Goal: Complete application form: Complete application form

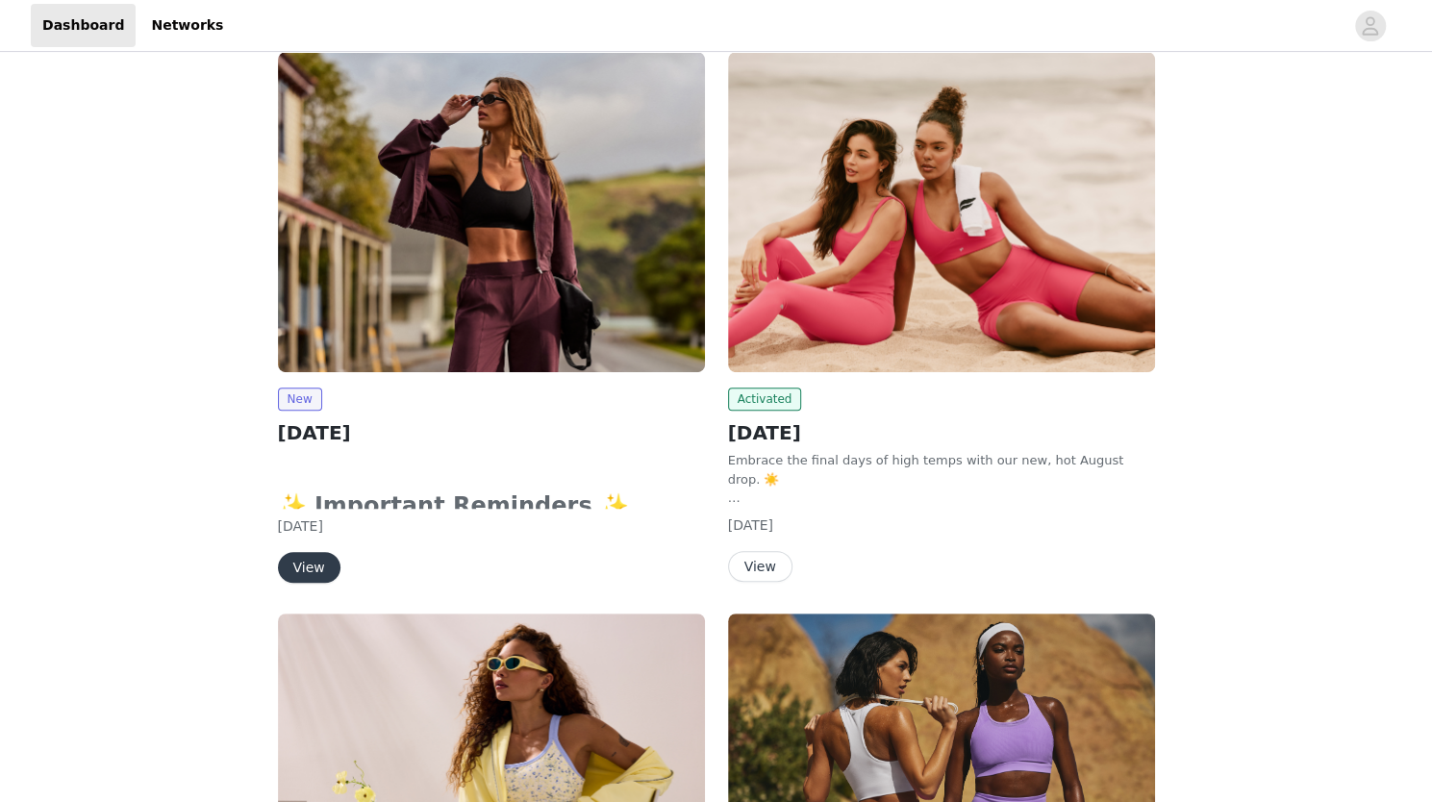
click at [301, 576] on button "View" at bounding box center [309, 567] width 63 height 31
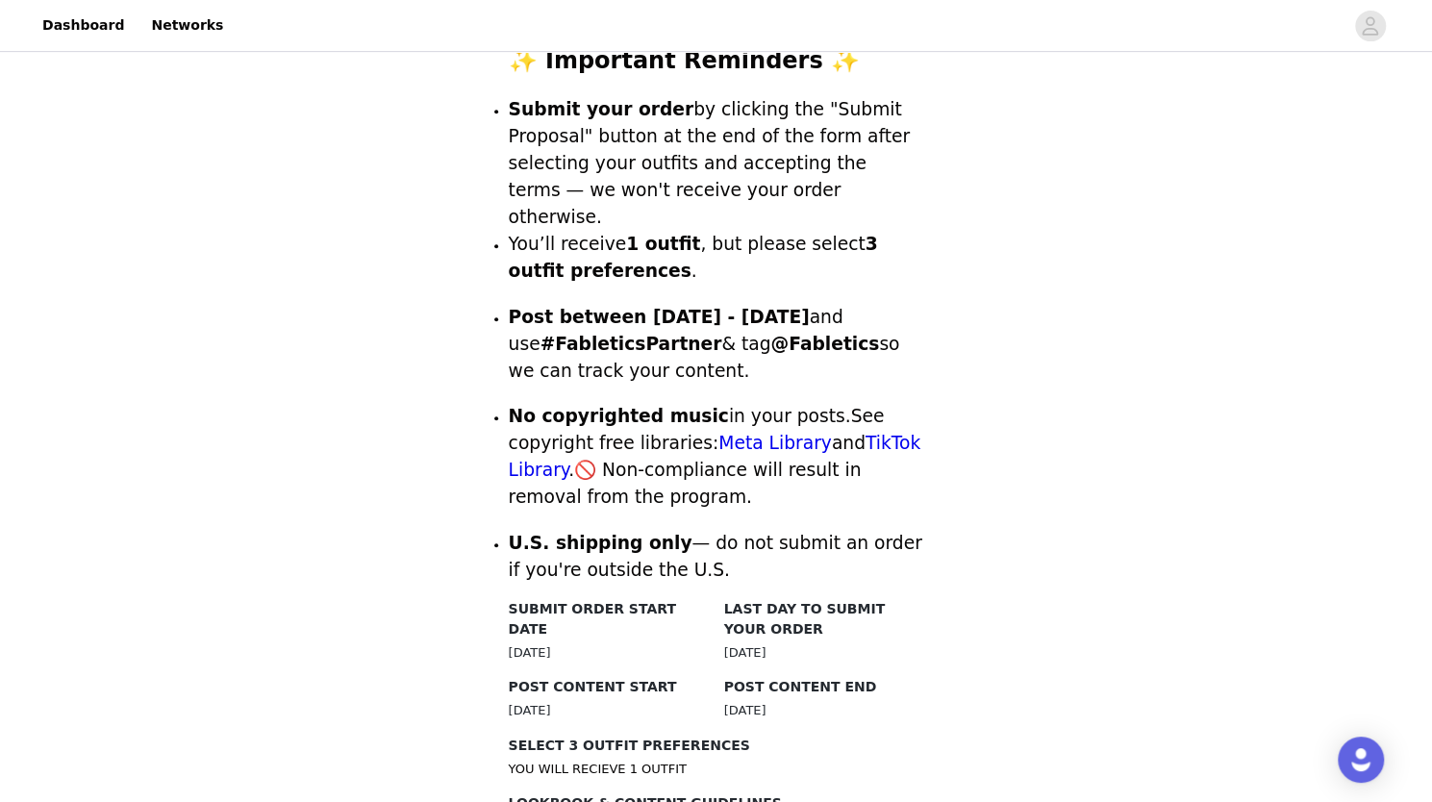
scroll to position [1143, 0]
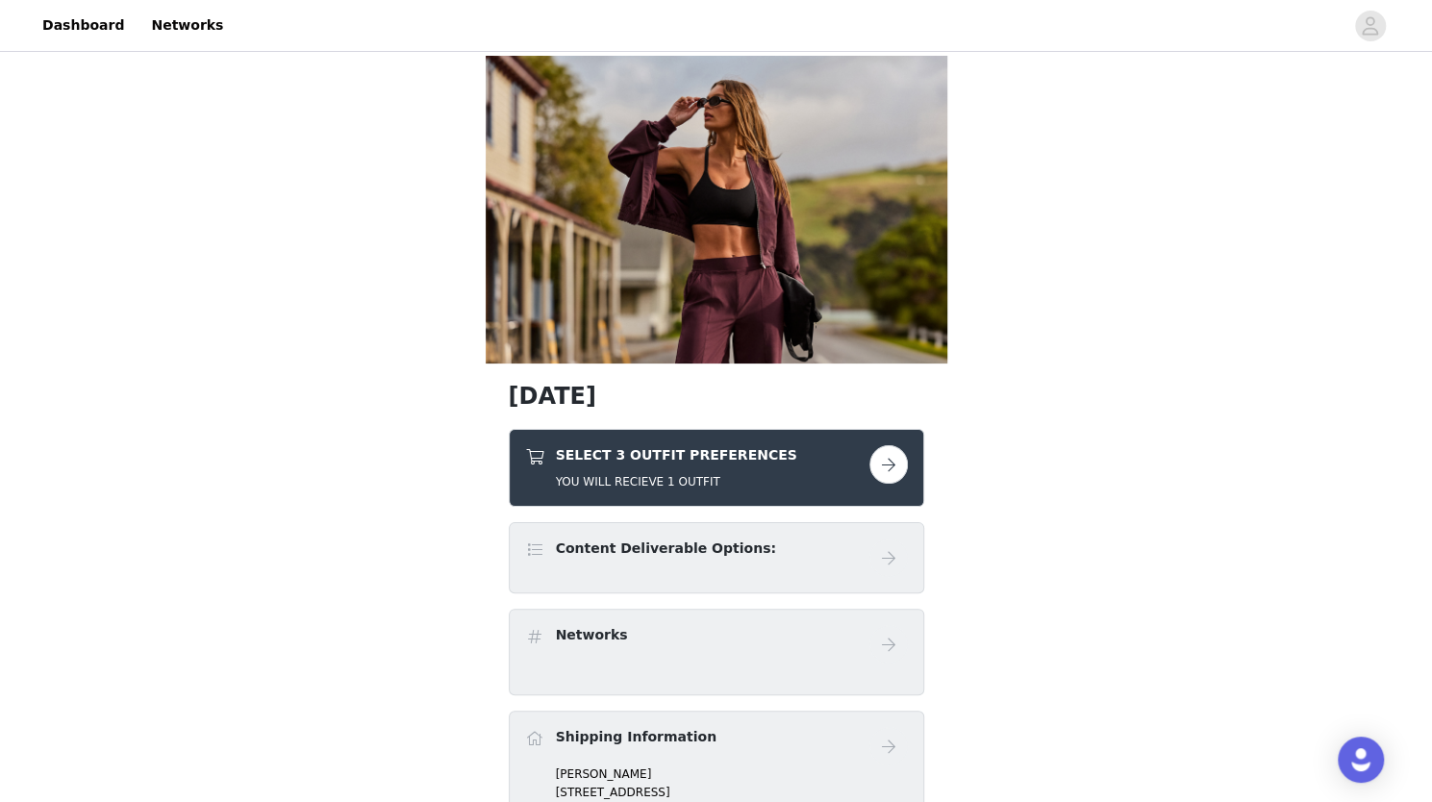
click at [892, 470] on button "button" at bounding box center [888, 464] width 38 height 38
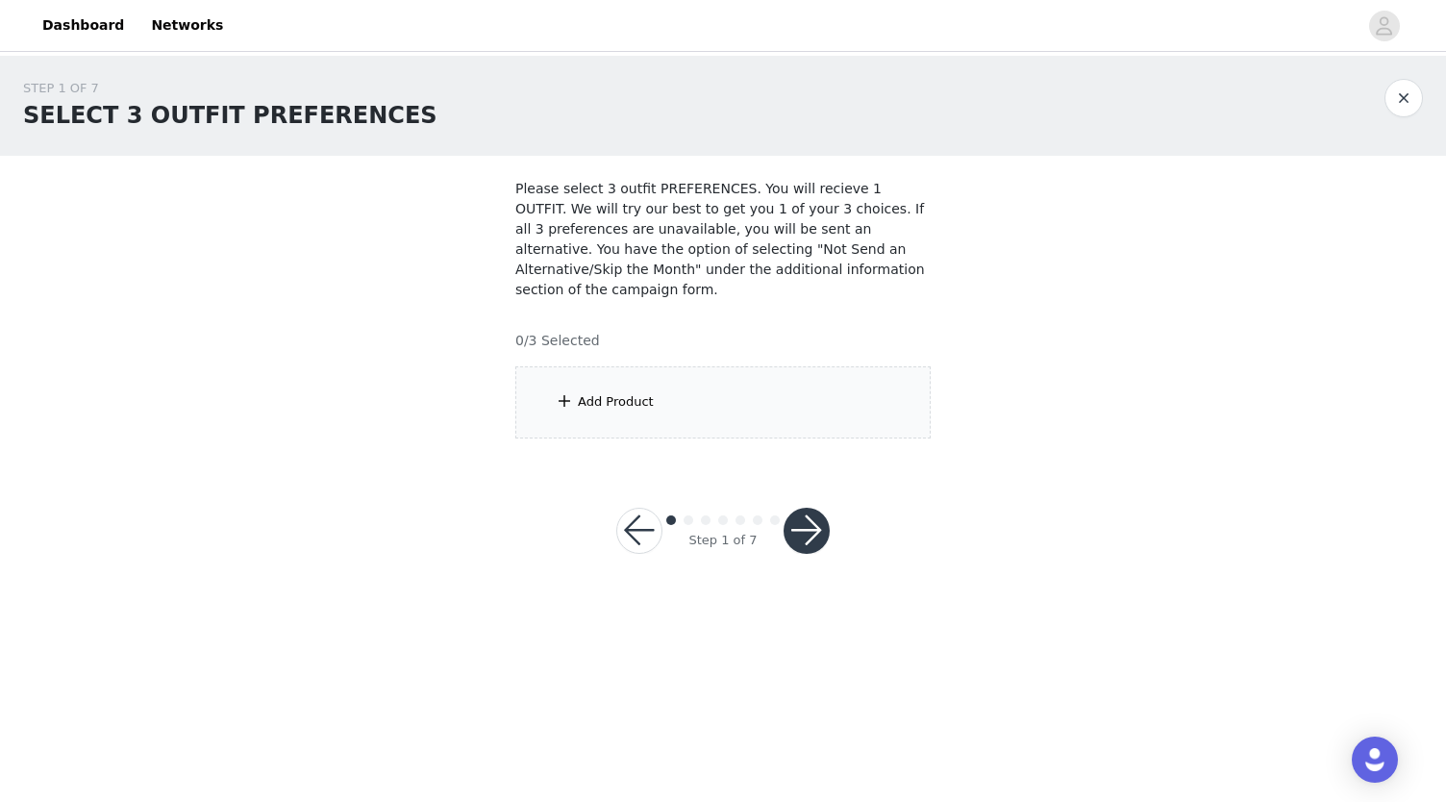
click at [746, 366] on div "Add Product" at bounding box center [722, 402] width 415 height 72
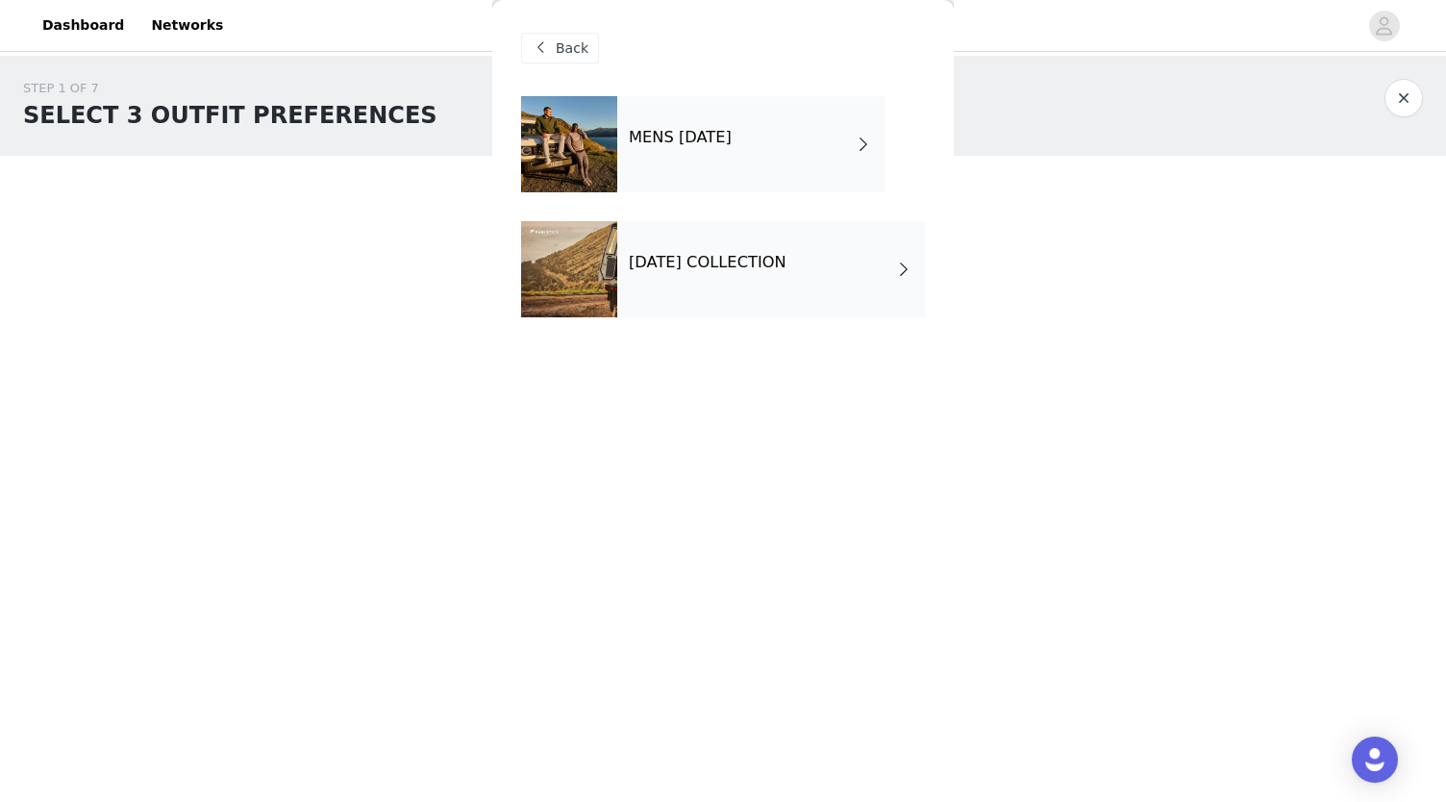
click at [773, 295] on div "[DATE] COLLECTION" at bounding box center [771, 269] width 308 height 96
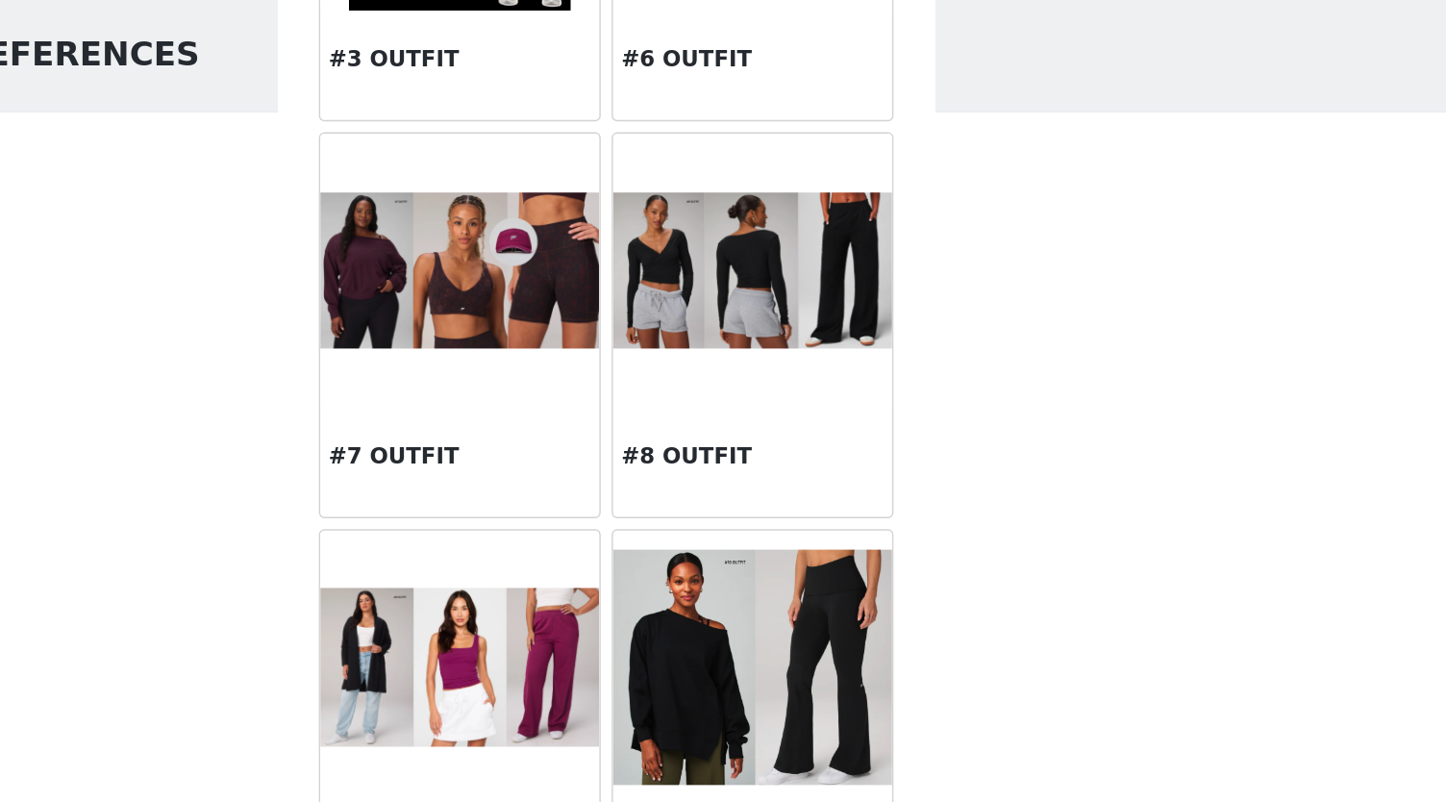
scroll to position [489, 0]
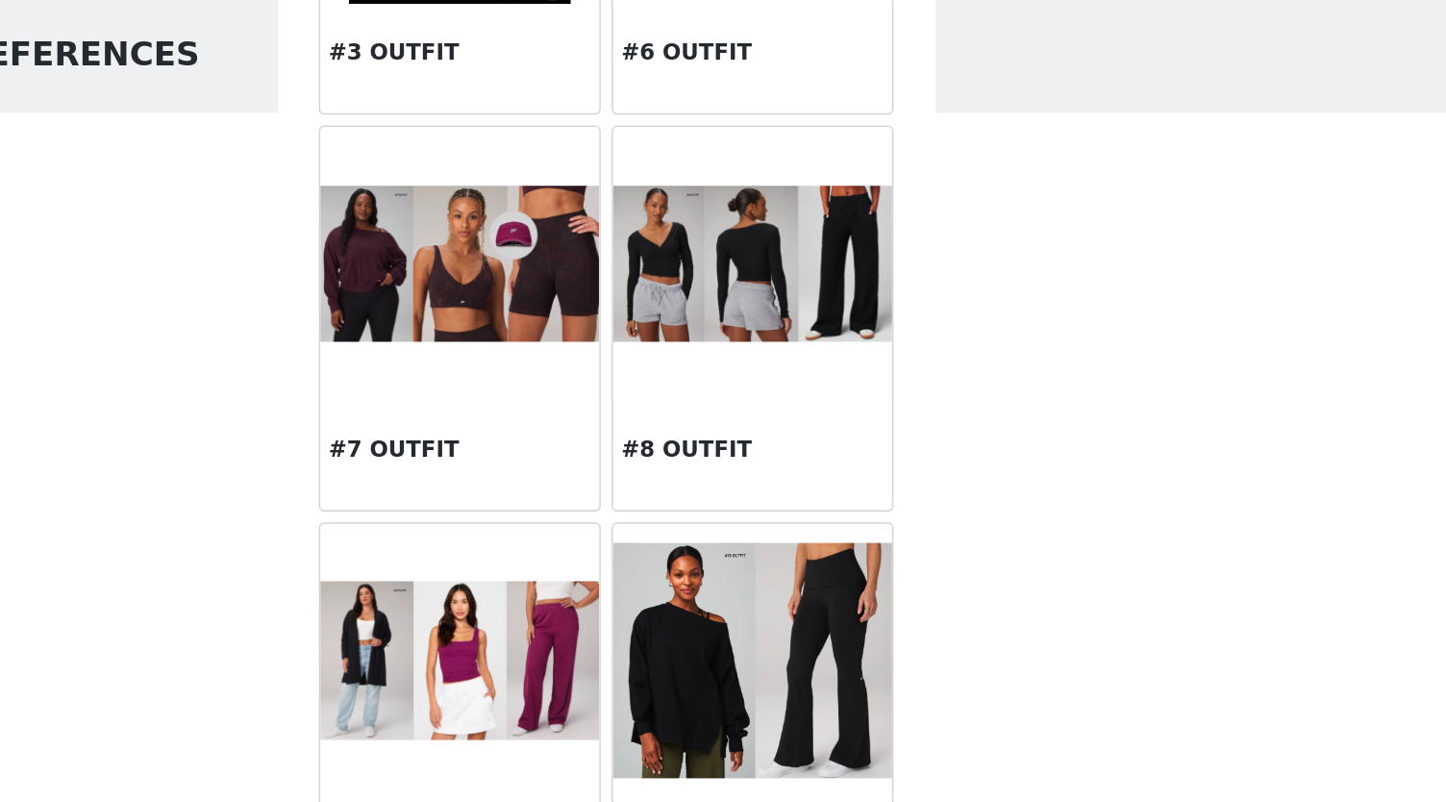
click at [596, 321] on div at bounding box center [620, 262] width 196 height 192
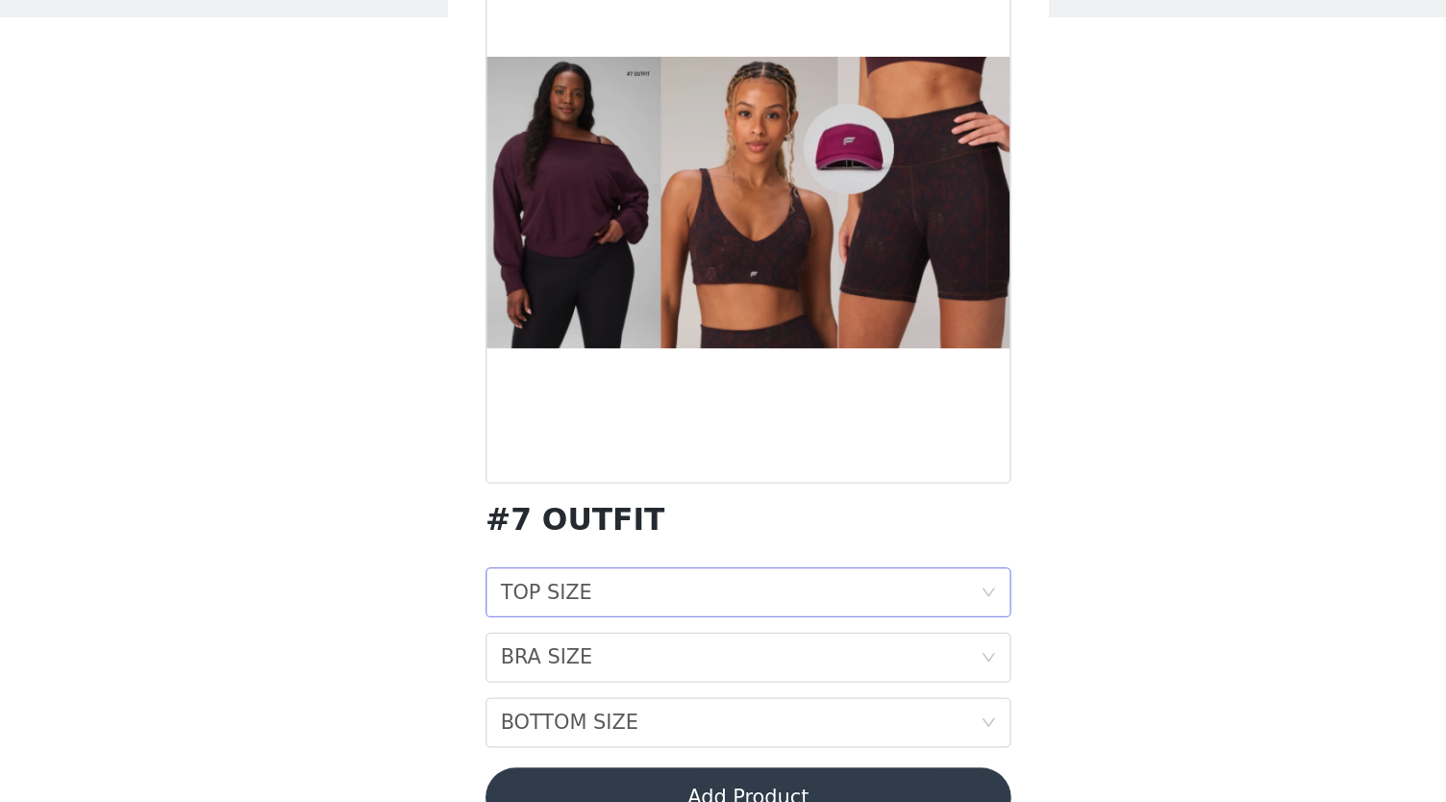
scroll to position [0, 0]
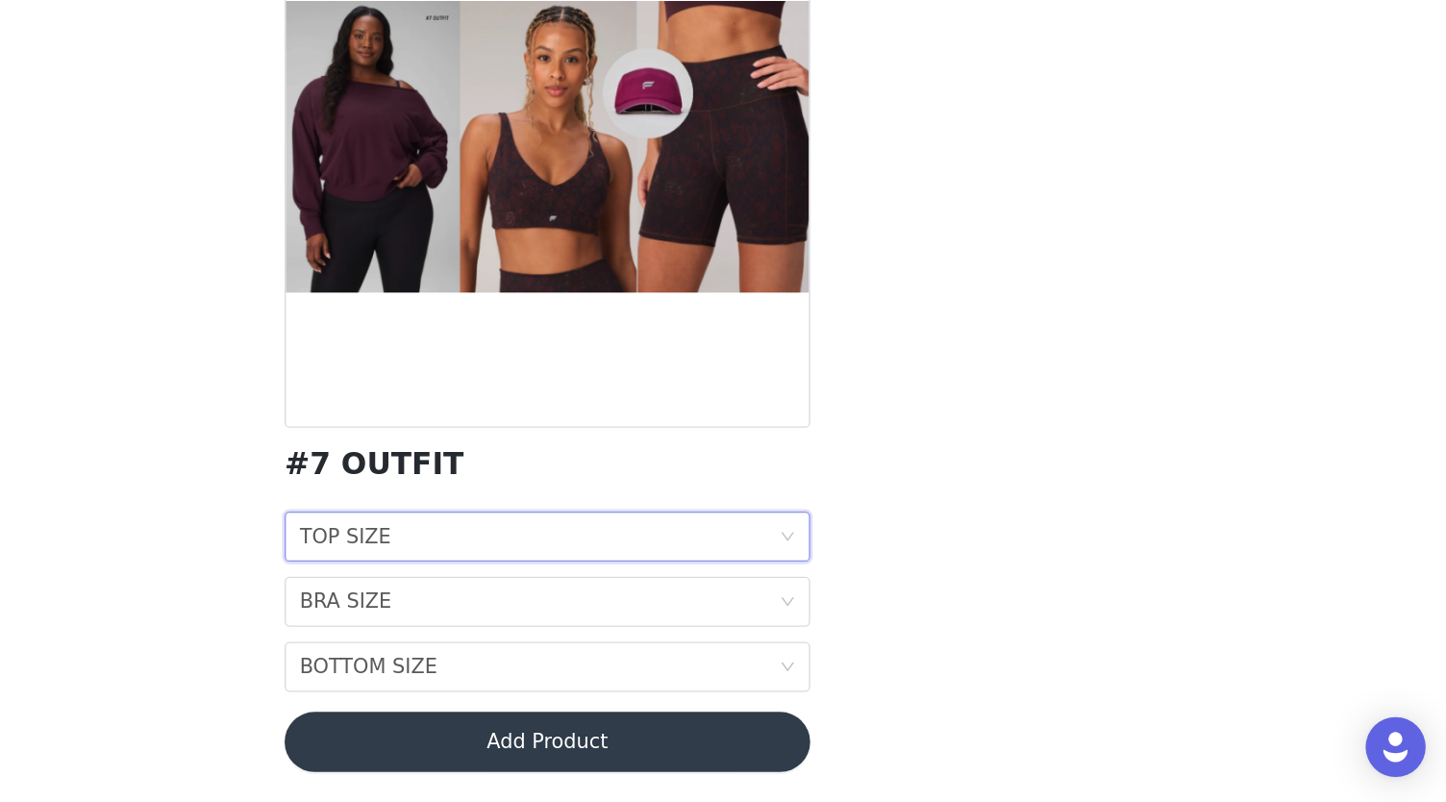
click at [716, 589] on div "TOP SIZE TOP SIZE" at bounding box center [717, 598] width 368 height 37
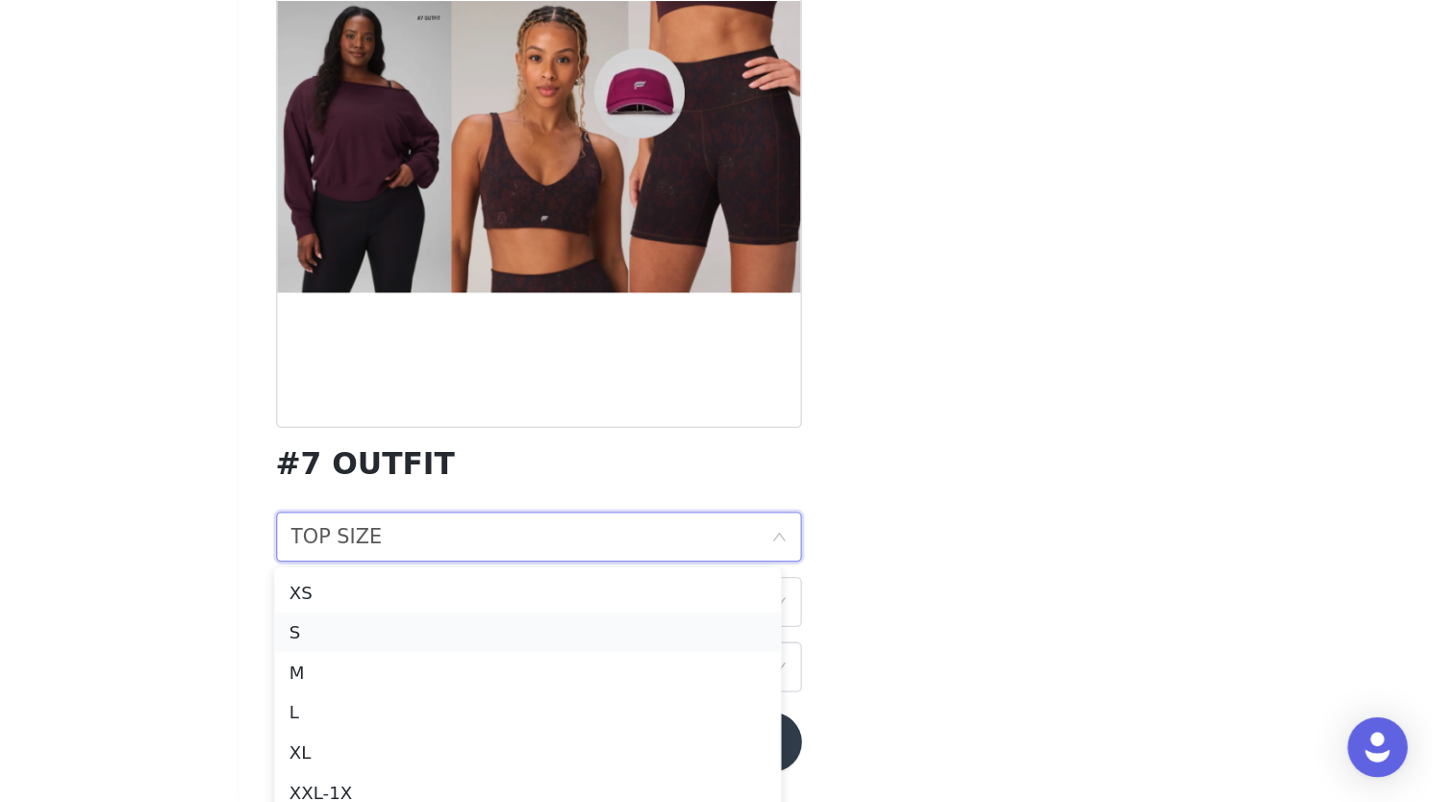
click at [585, 678] on div "S" at bounding box center [708, 671] width 366 height 21
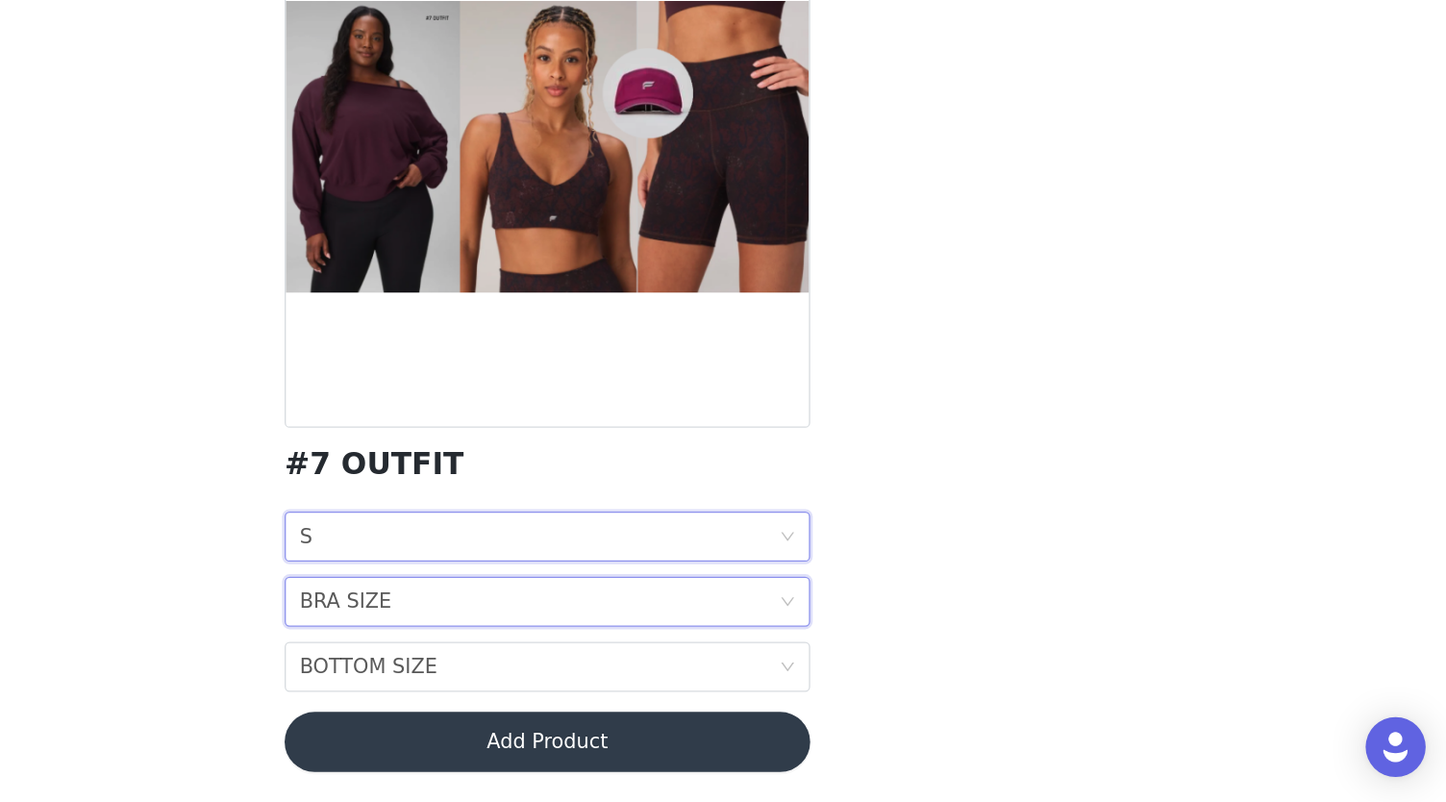
click at [602, 663] on div "BRA SIZE BRA SIZE" at bounding box center [717, 648] width 368 height 37
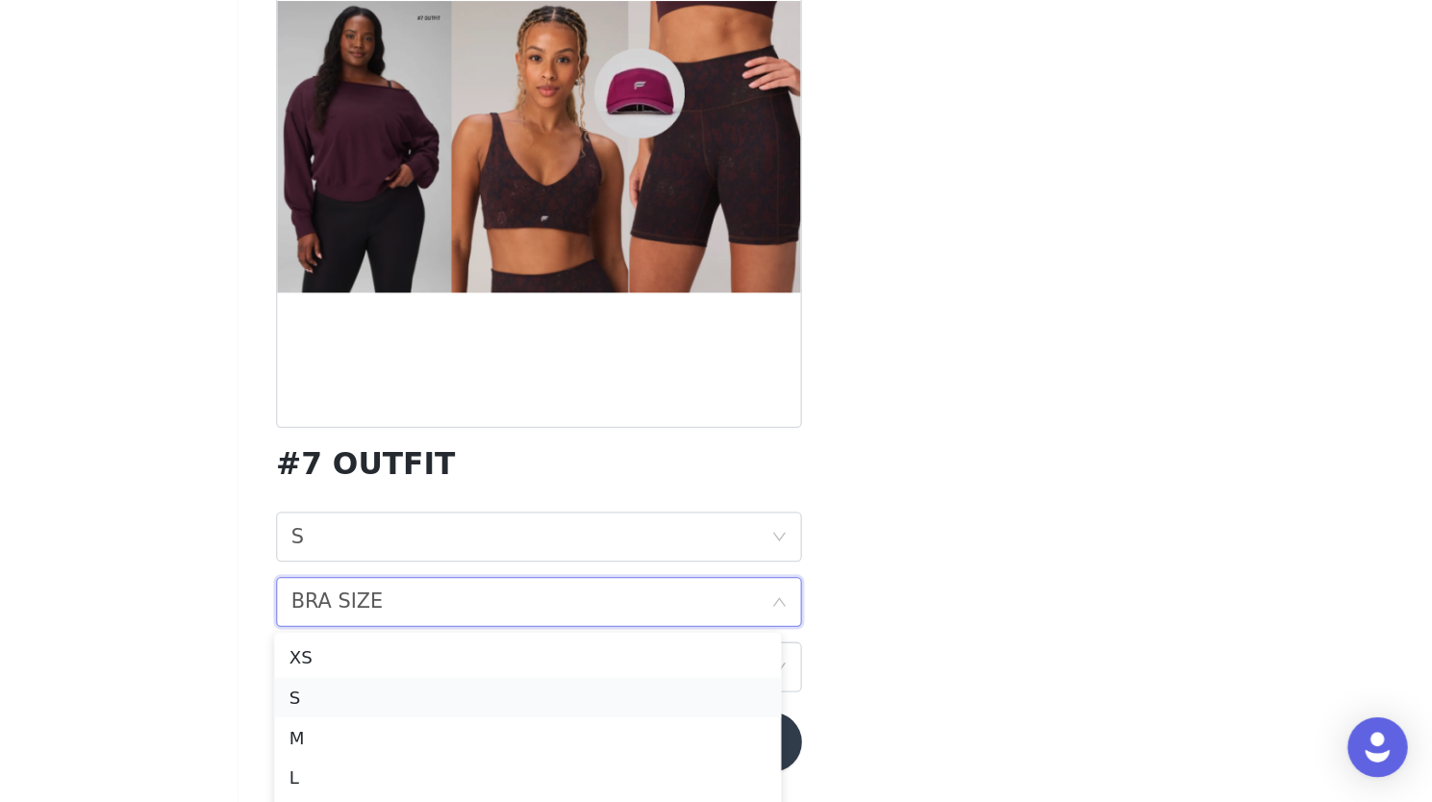
click at [554, 721] on div "S" at bounding box center [708, 721] width 366 height 21
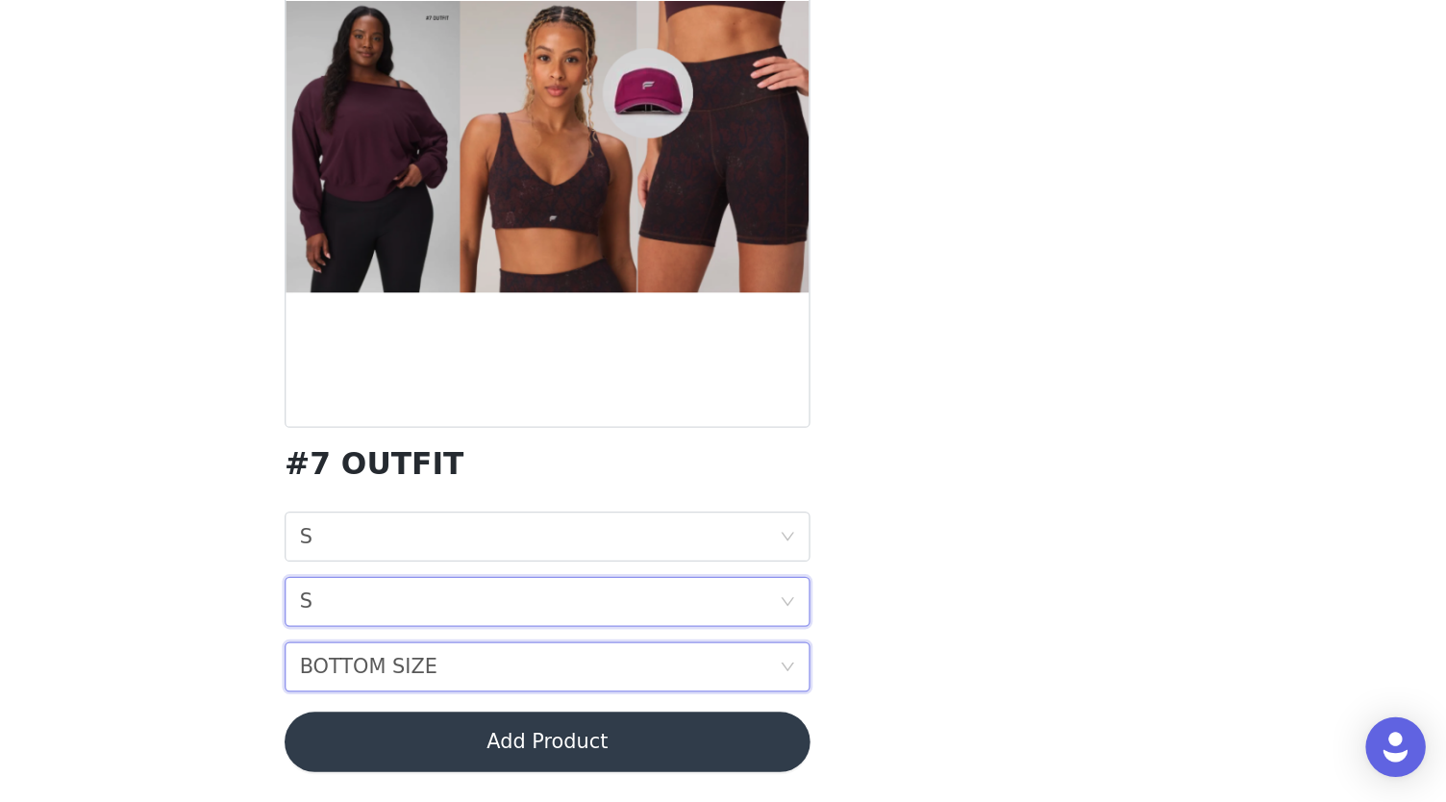
click at [582, 697] on div "BOTTOM SIZE" at bounding box center [586, 698] width 106 height 37
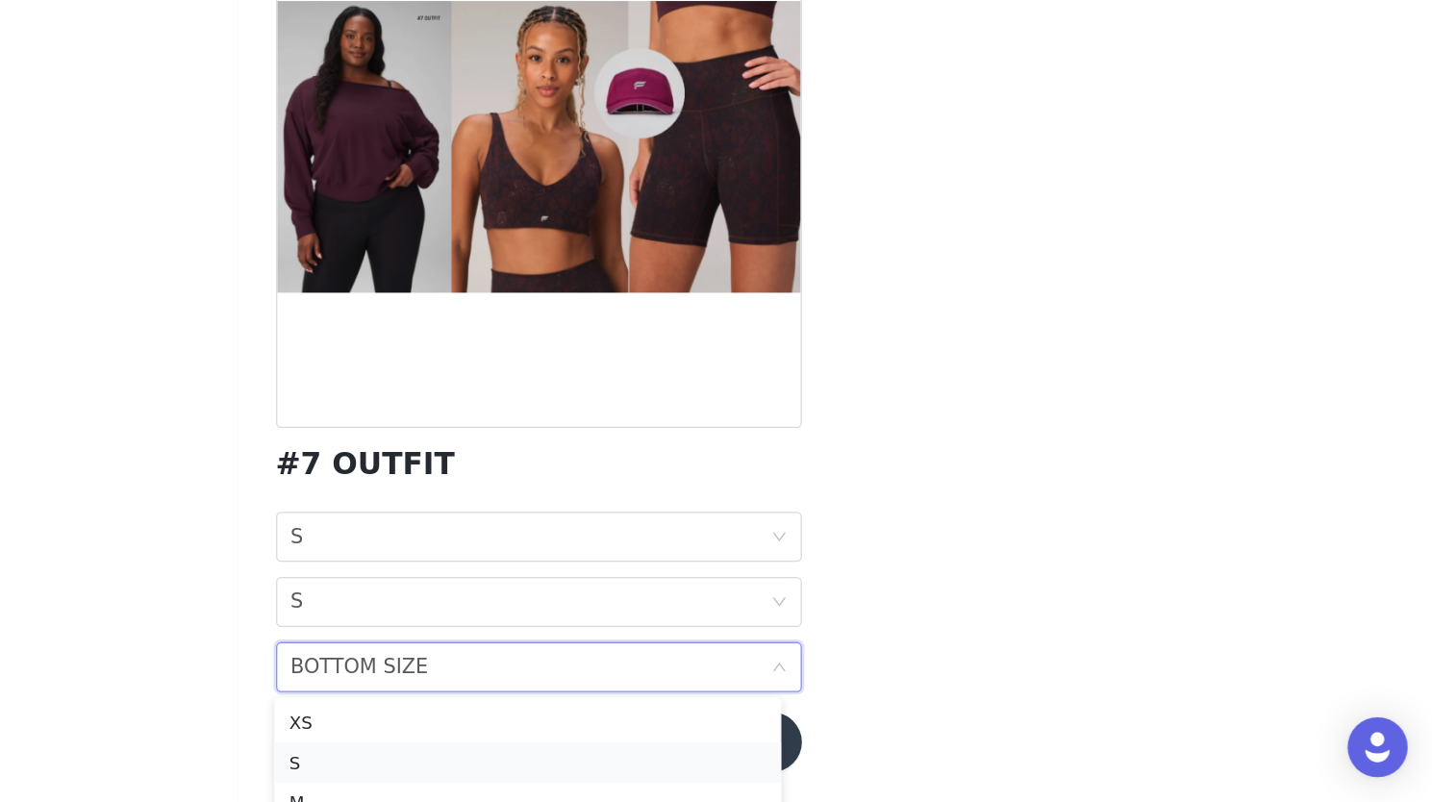
click at [539, 765] on div "S" at bounding box center [708, 771] width 366 height 21
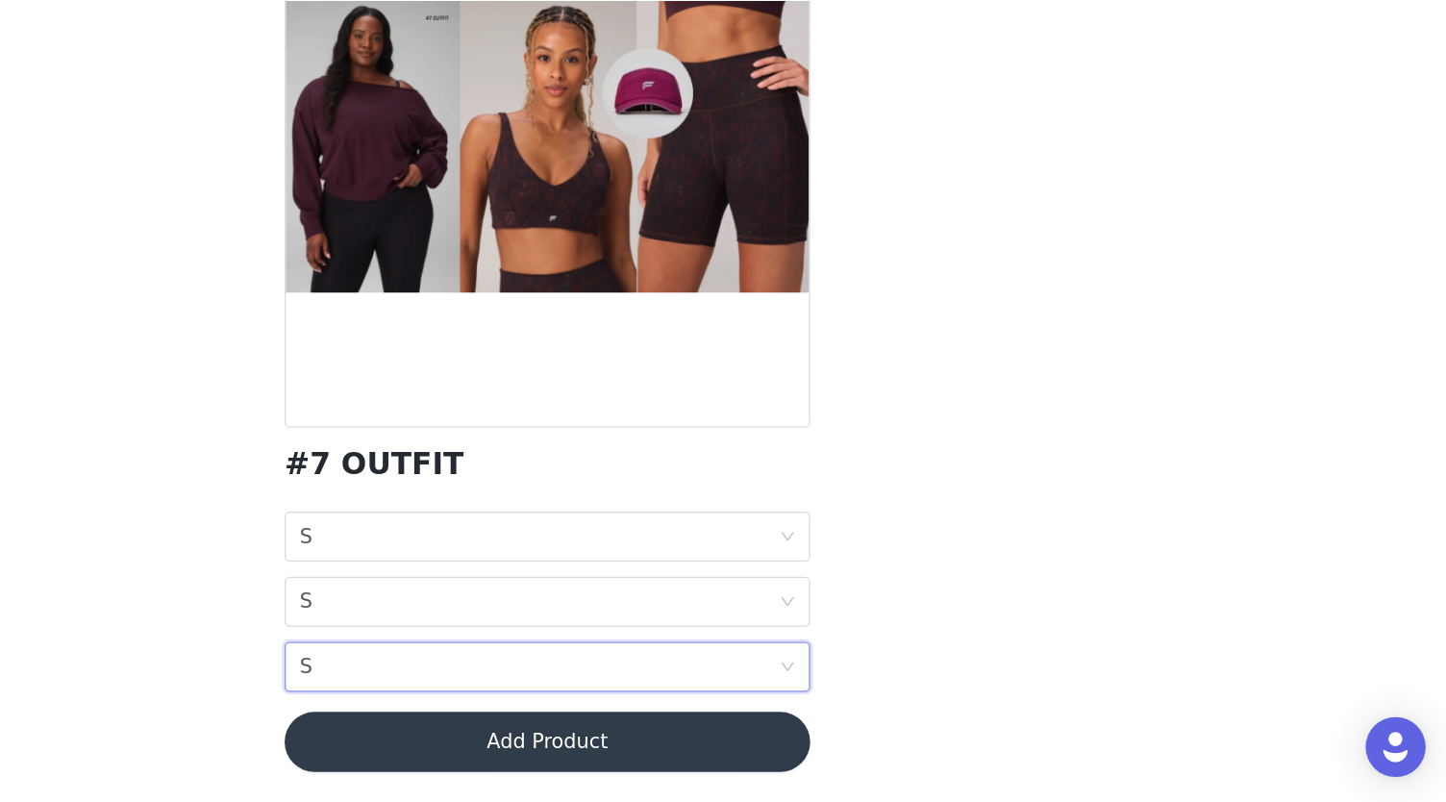
click at [816, 740] on button "Add Product" at bounding box center [723, 756] width 404 height 46
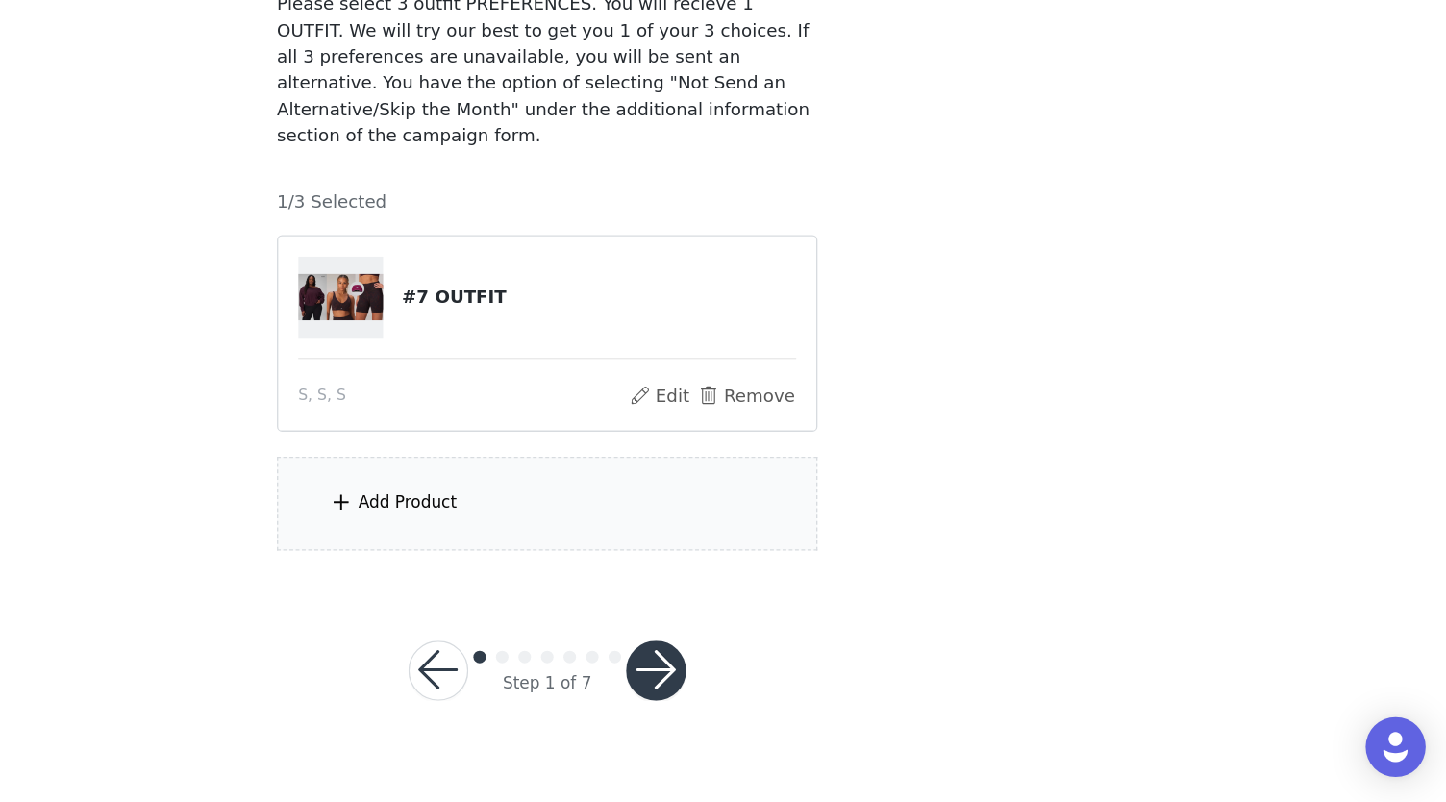
click at [679, 543] on div "Add Product" at bounding box center [722, 573] width 415 height 72
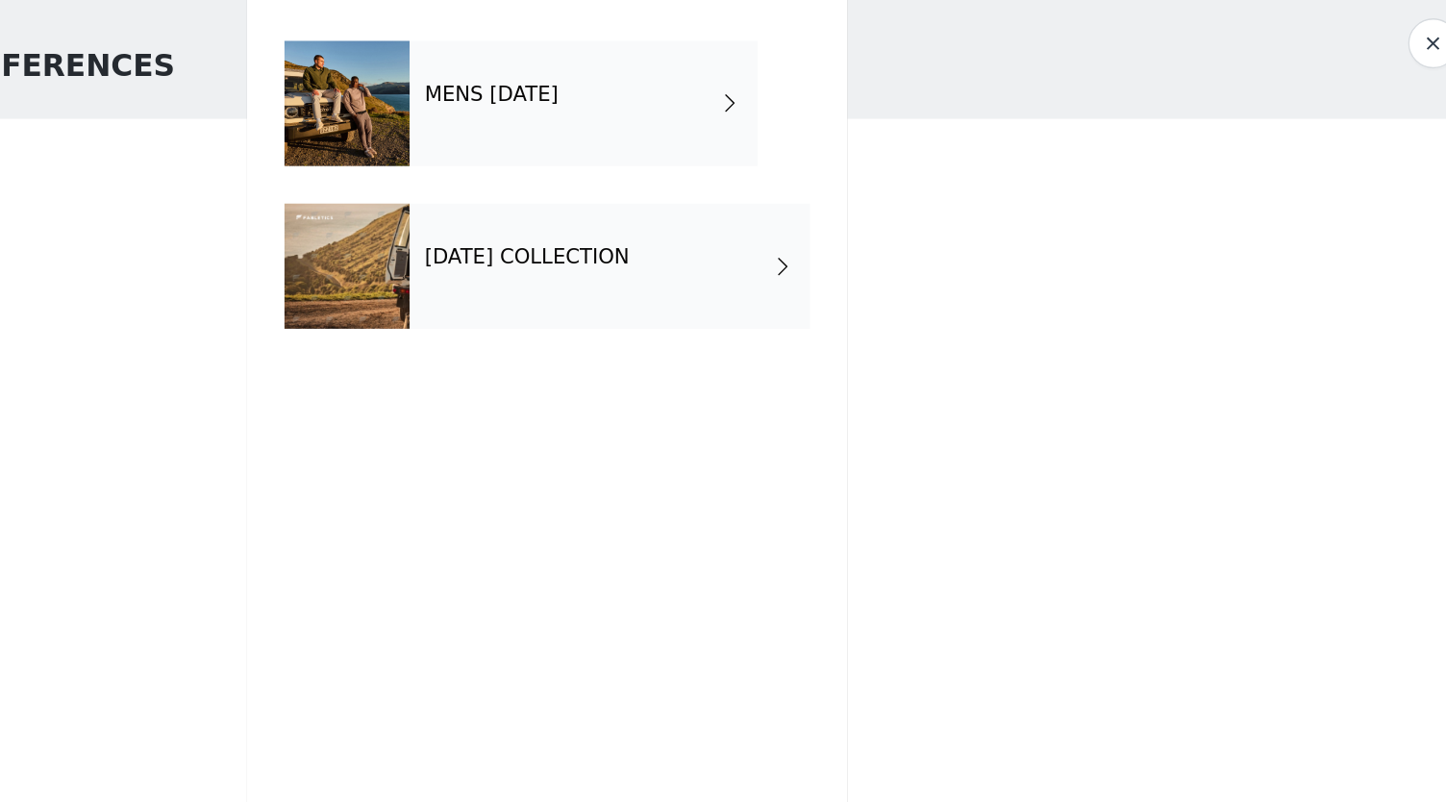
click at [733, 242] on div "[DATE] COLLECTION" at bounding box center [771, 269] width 308 height 96
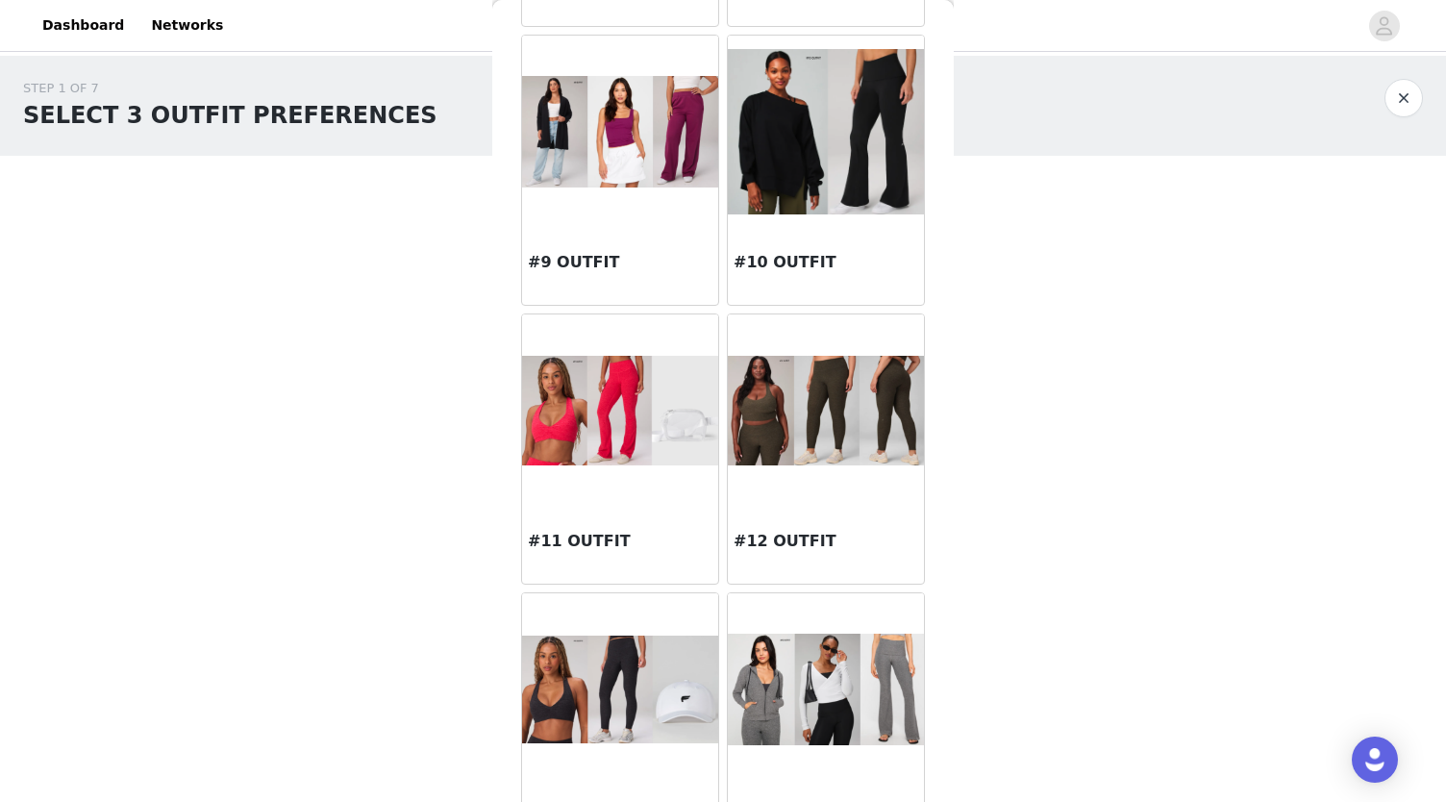
scroll to position [901, 0]
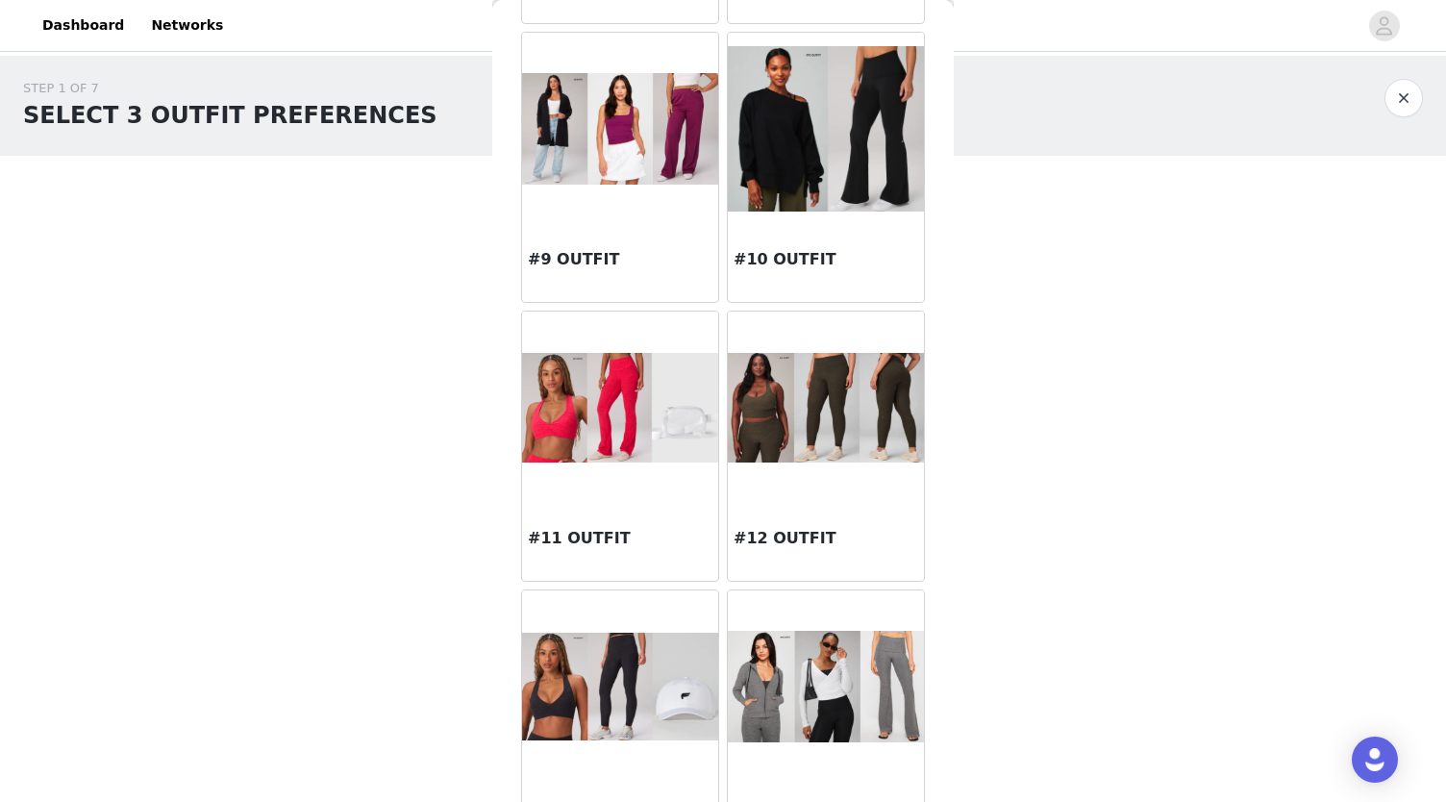
click at [894, 733] on img at bounding box center [826, 687] width 196 height 112
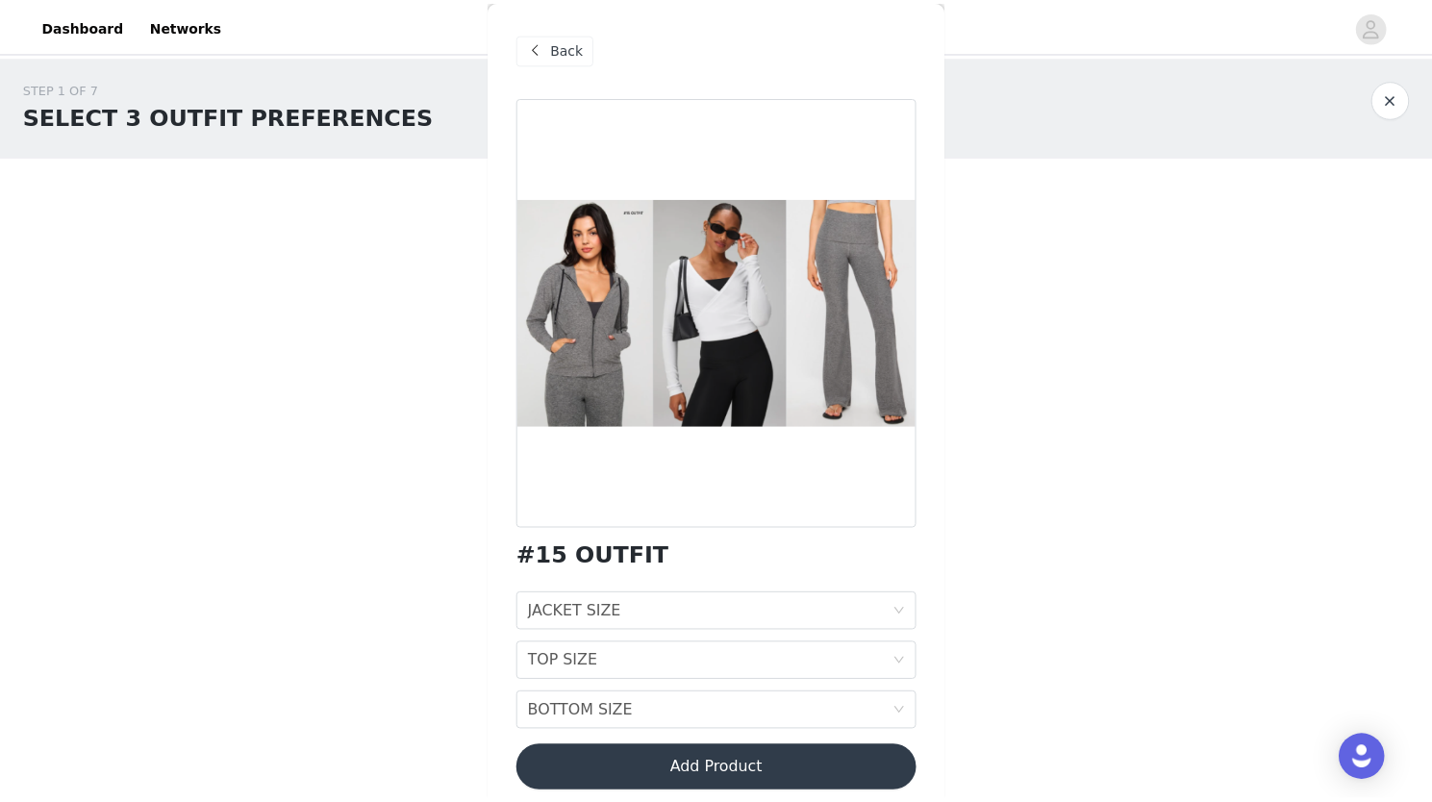
scroll to position [14, 0]
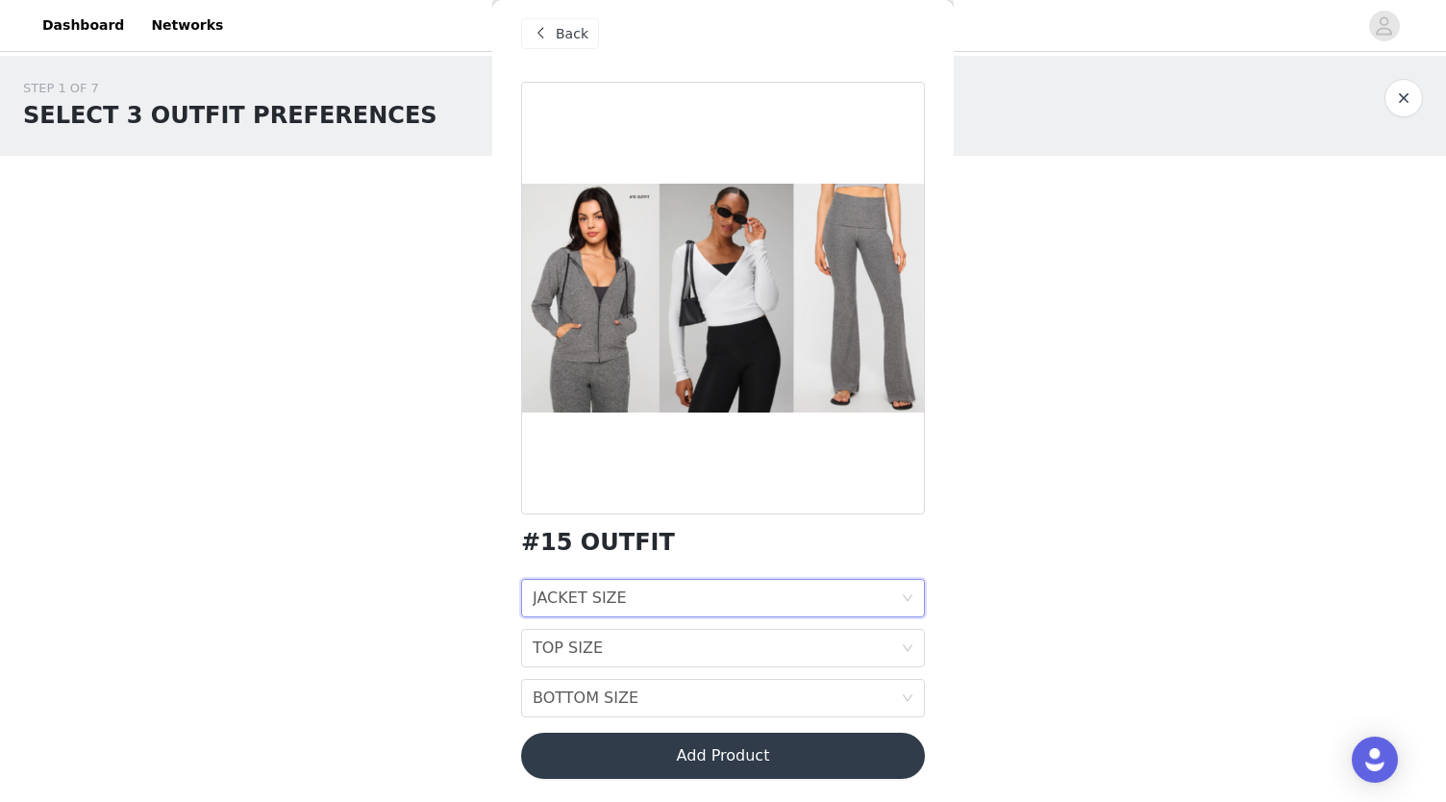
click at [710, 603] on div "JACKET SIZE JACKET SIZE" at bounding box center [717, 598] width 368 height 37
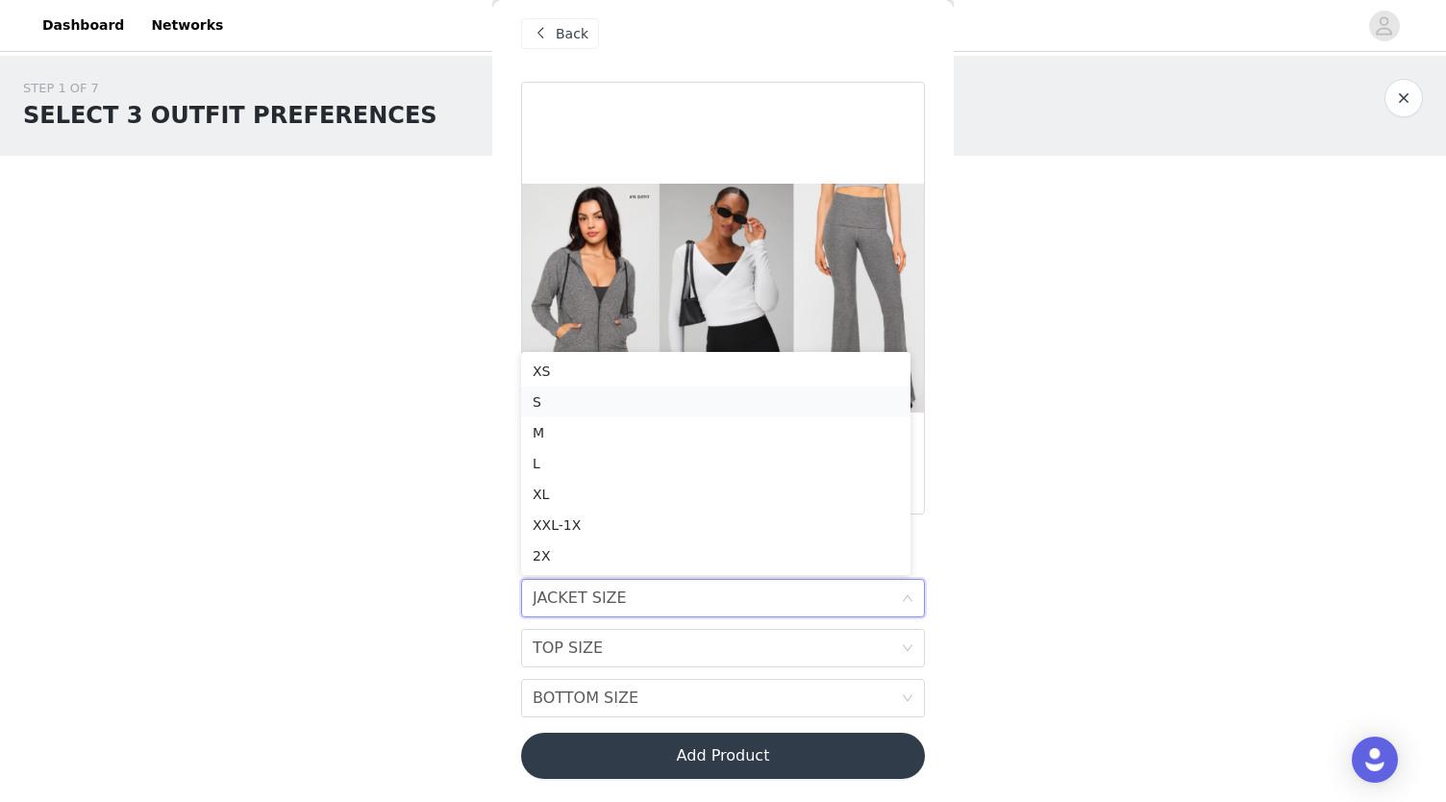
click at [568, 412] on div "S" at bounding box center [716, 401] width 366 height 21
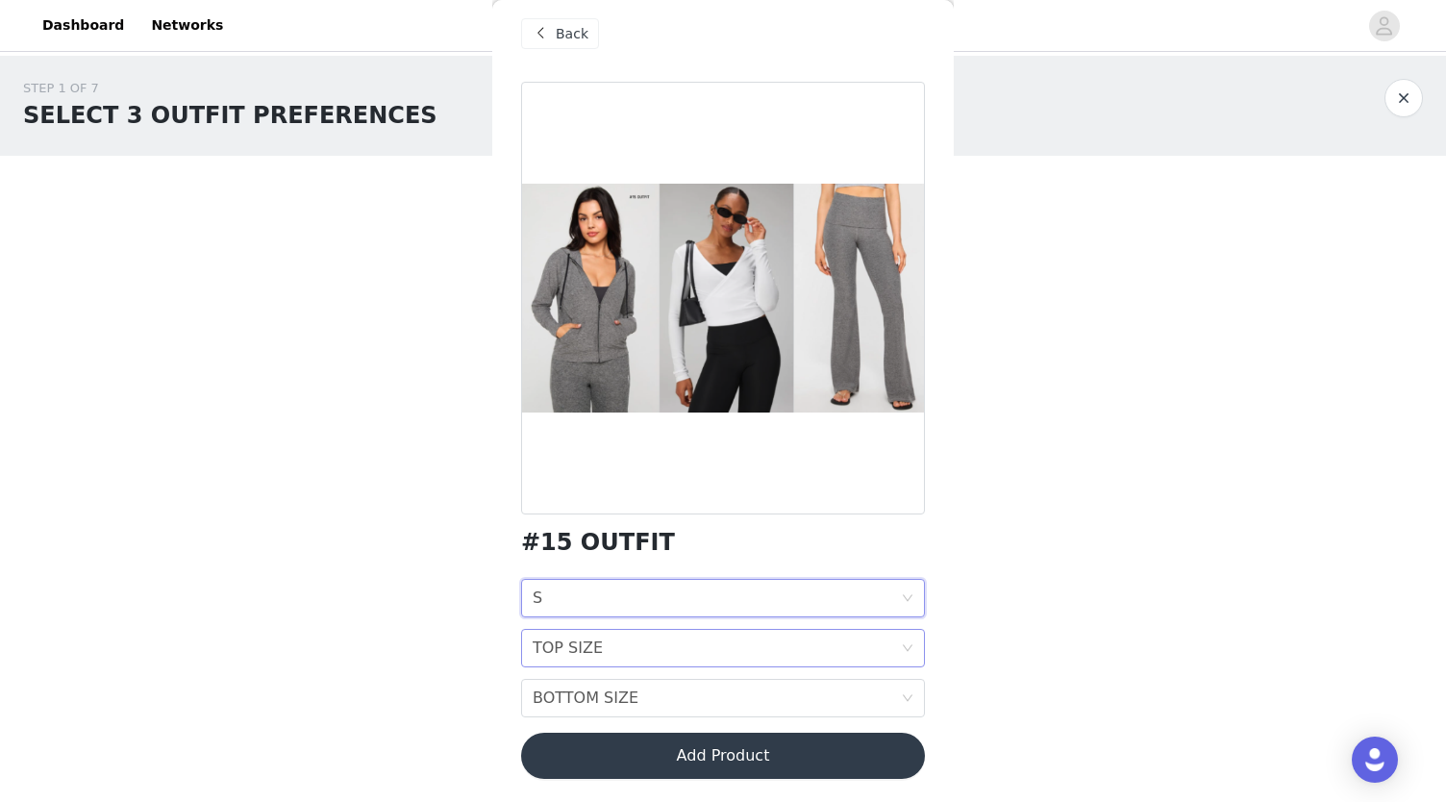
click at [608, 657] on div "TOP SIZE TOP SIZE" at bounding box center [717, 648] width 368 height 37
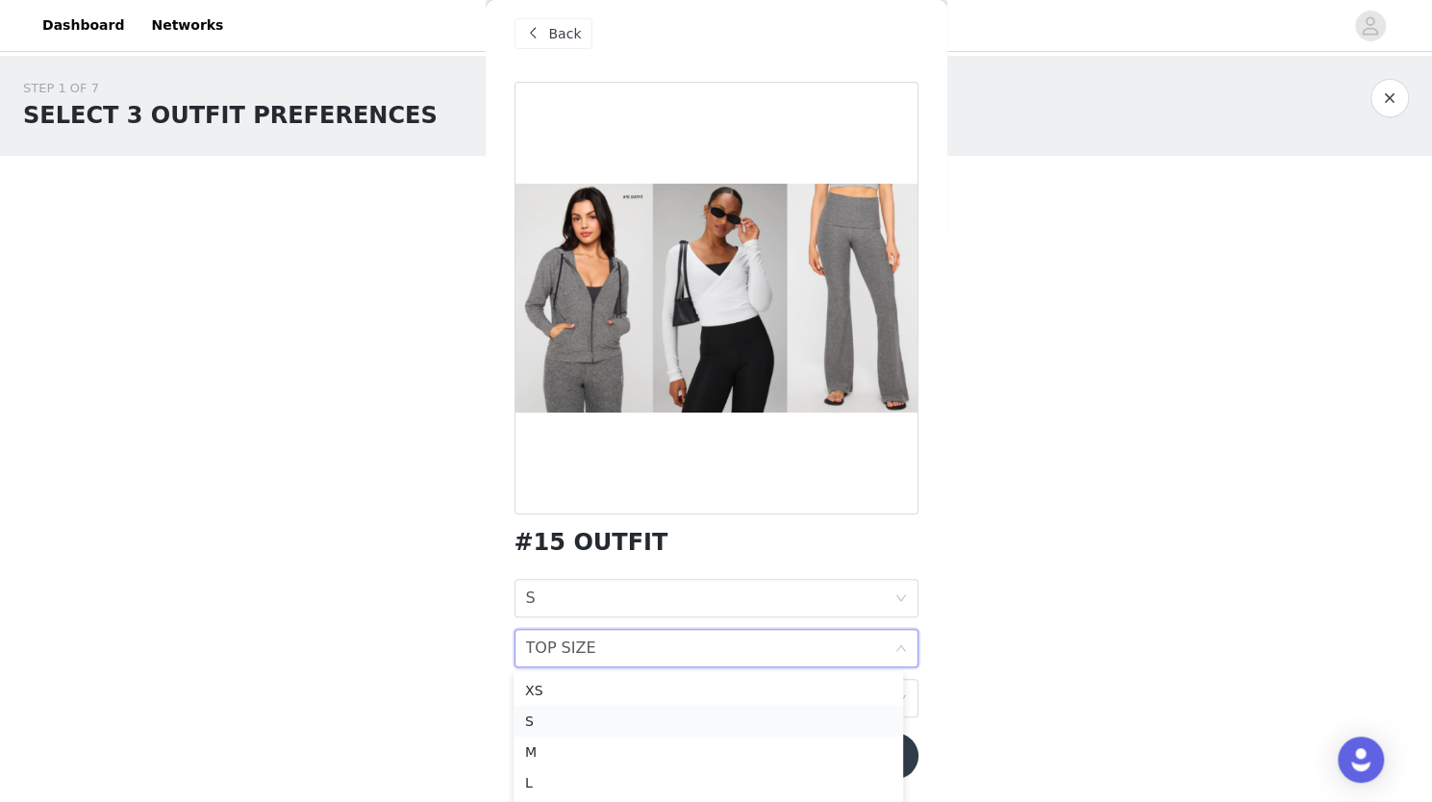
click at [585, 726] on div "S" at bounding box center [708, 721] width 366 height 21
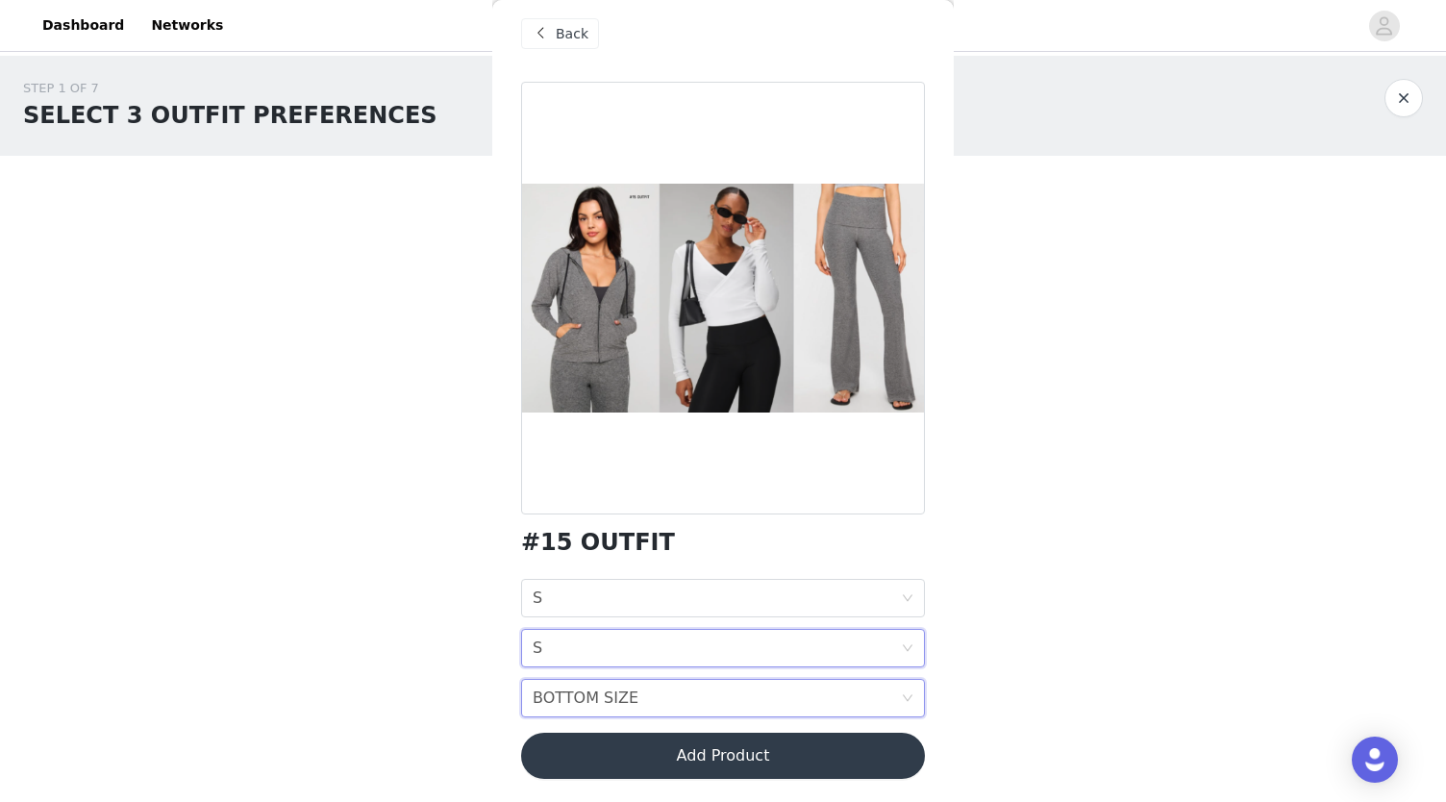
click at [584, 697] on div "BOTTOM SIZE" at bounding box center [586, 698] width 106 height 37
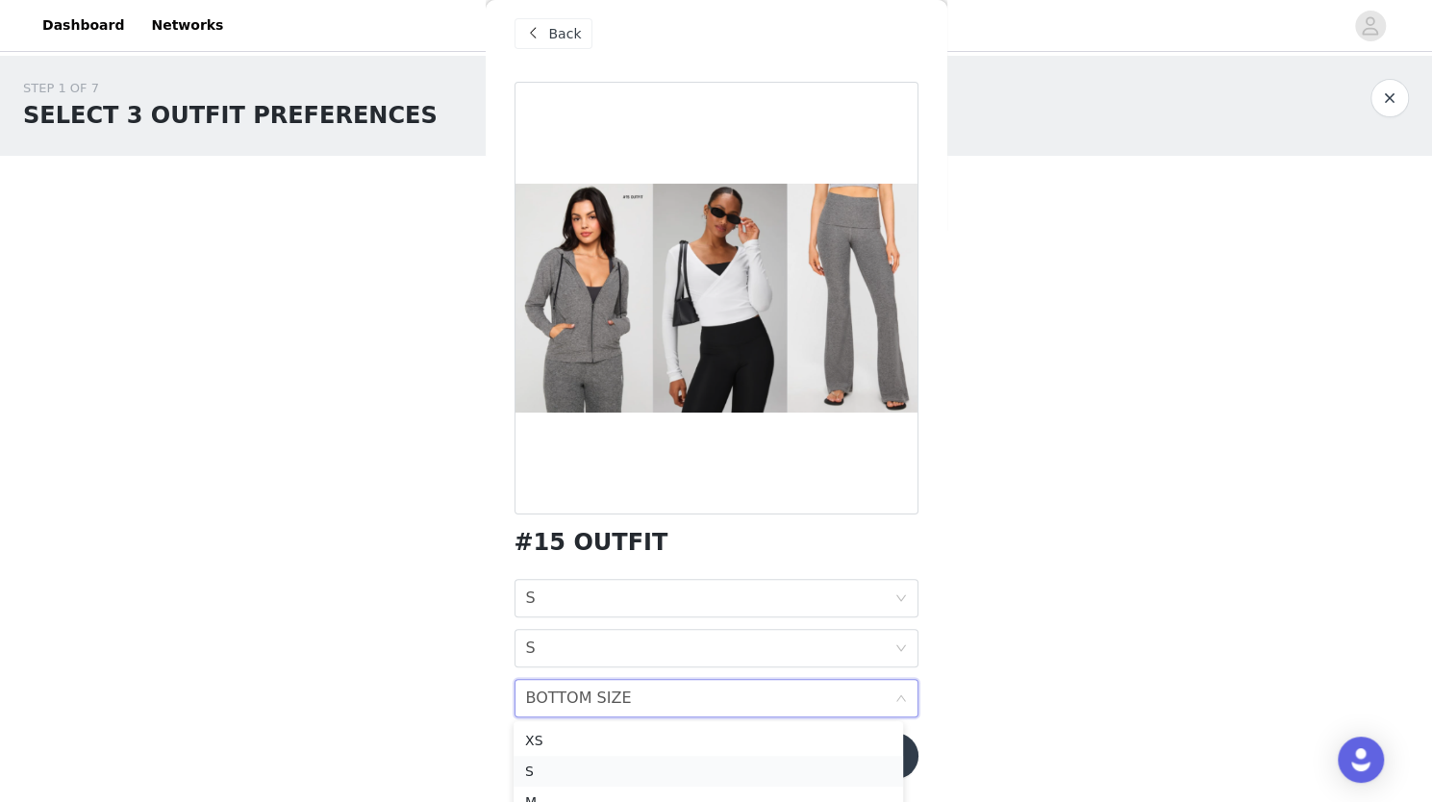
click at [575, 768] on div "S" at bounding box center [708, 771] width 366 height 21
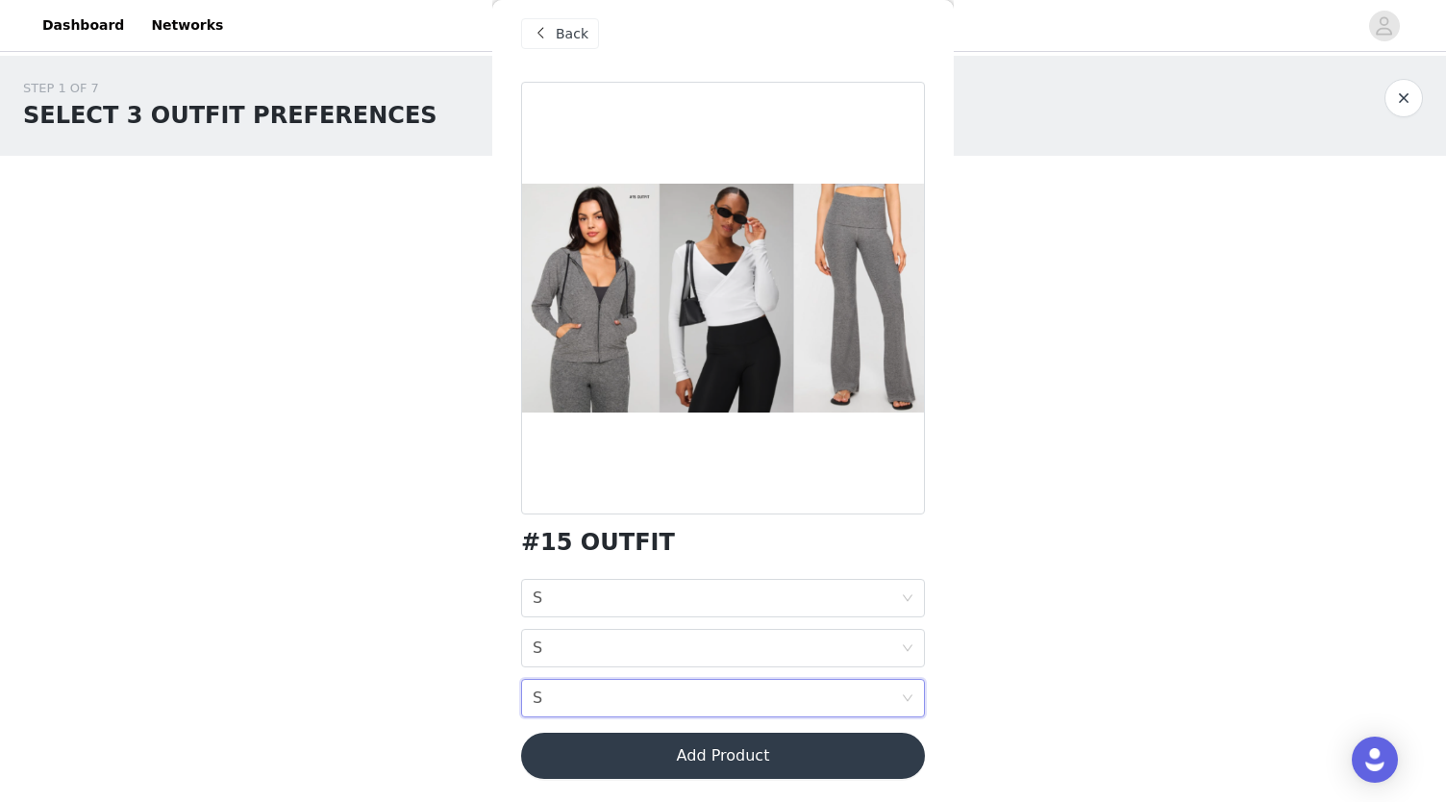
click at [631, 757] on button "Add Product" at bounding box center [723, 756] width 404 height 46
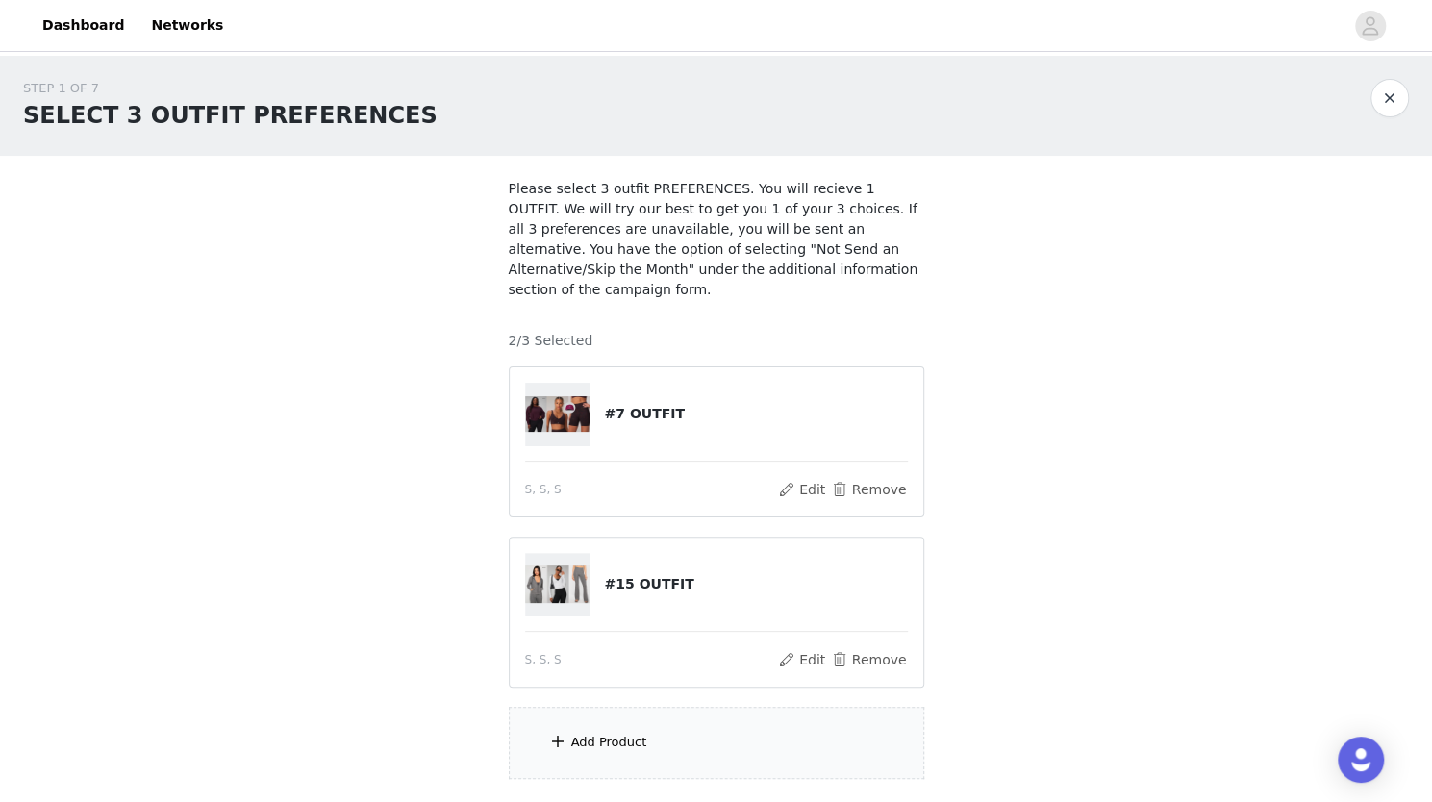
click at [607, 707] on div "Add Product" at bounding box center [716, 743] width 415 height 72
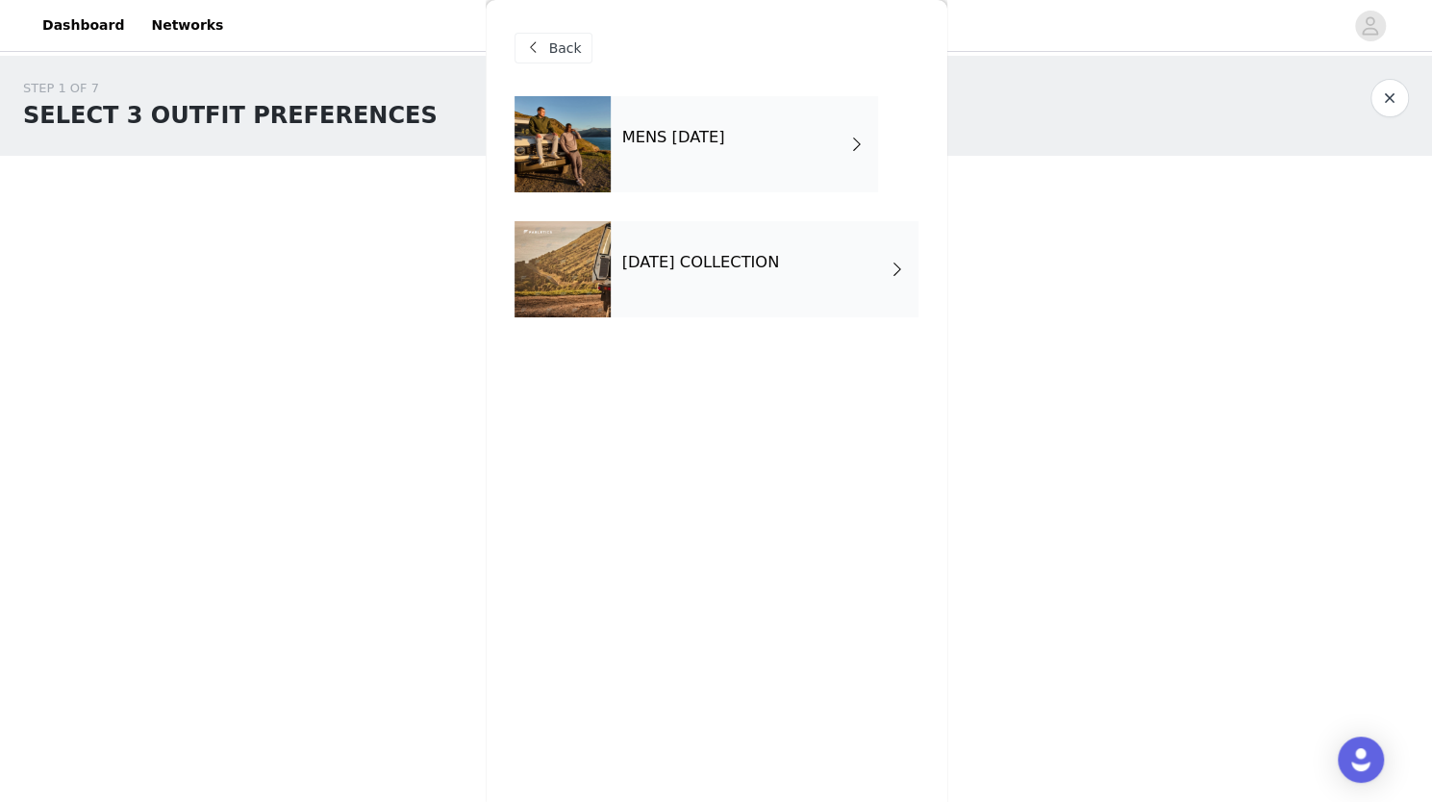
click at [672, 267] on h4 "[DATE] COLLECTION" at bounding box center [701, 262] width 158 height 17
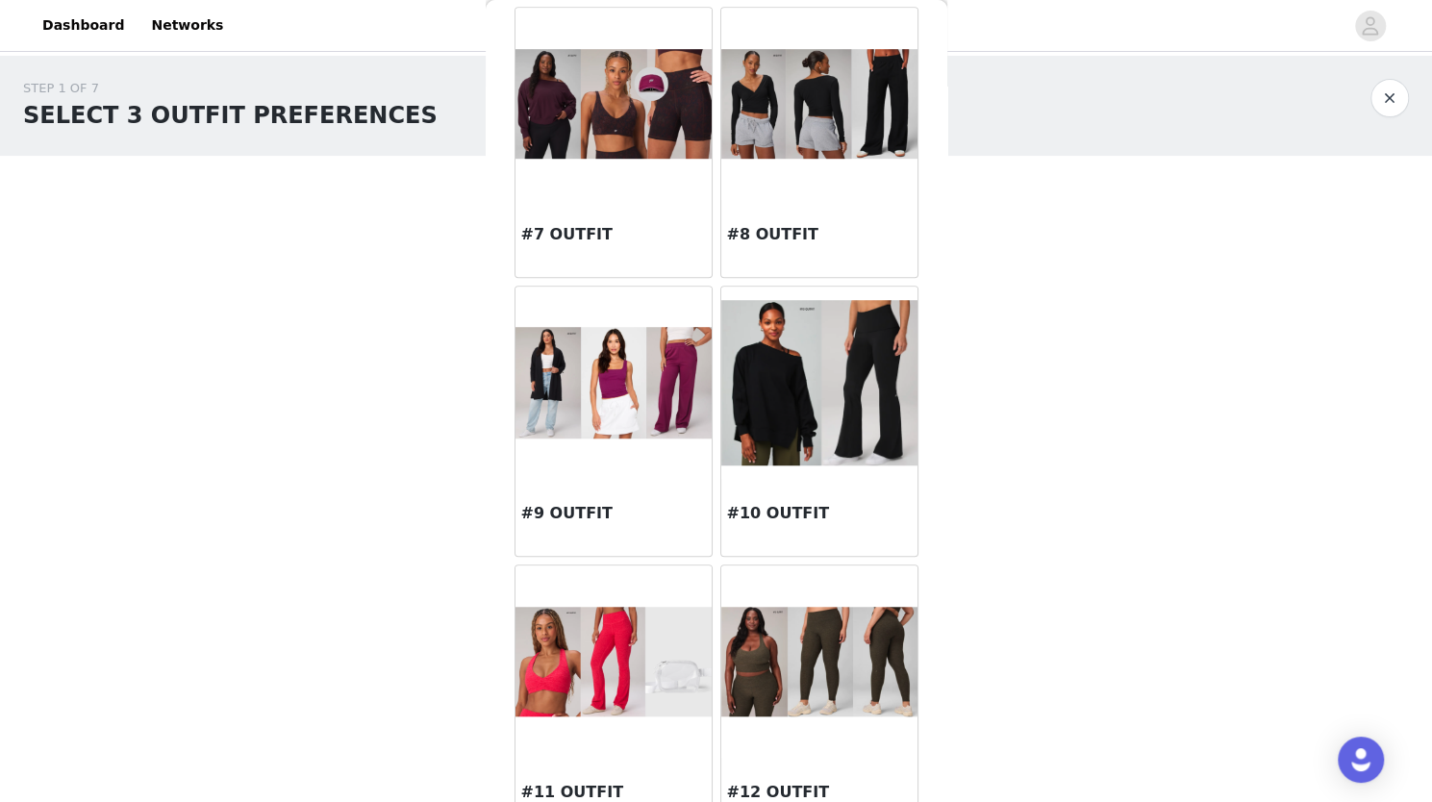
scroll to position [652, 0]
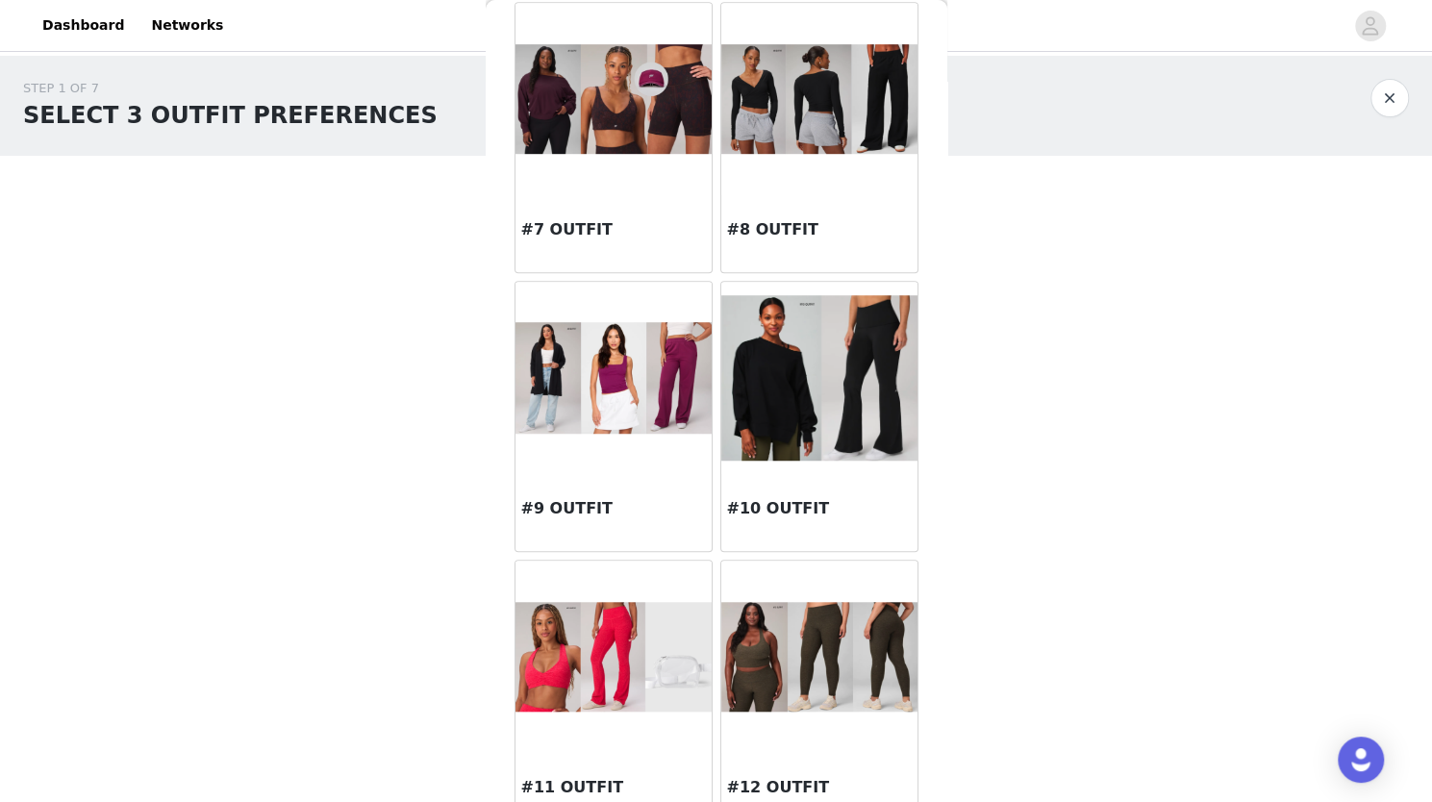
click at [639, 395] on img at bounding box center [613, 378] width 196 height 112
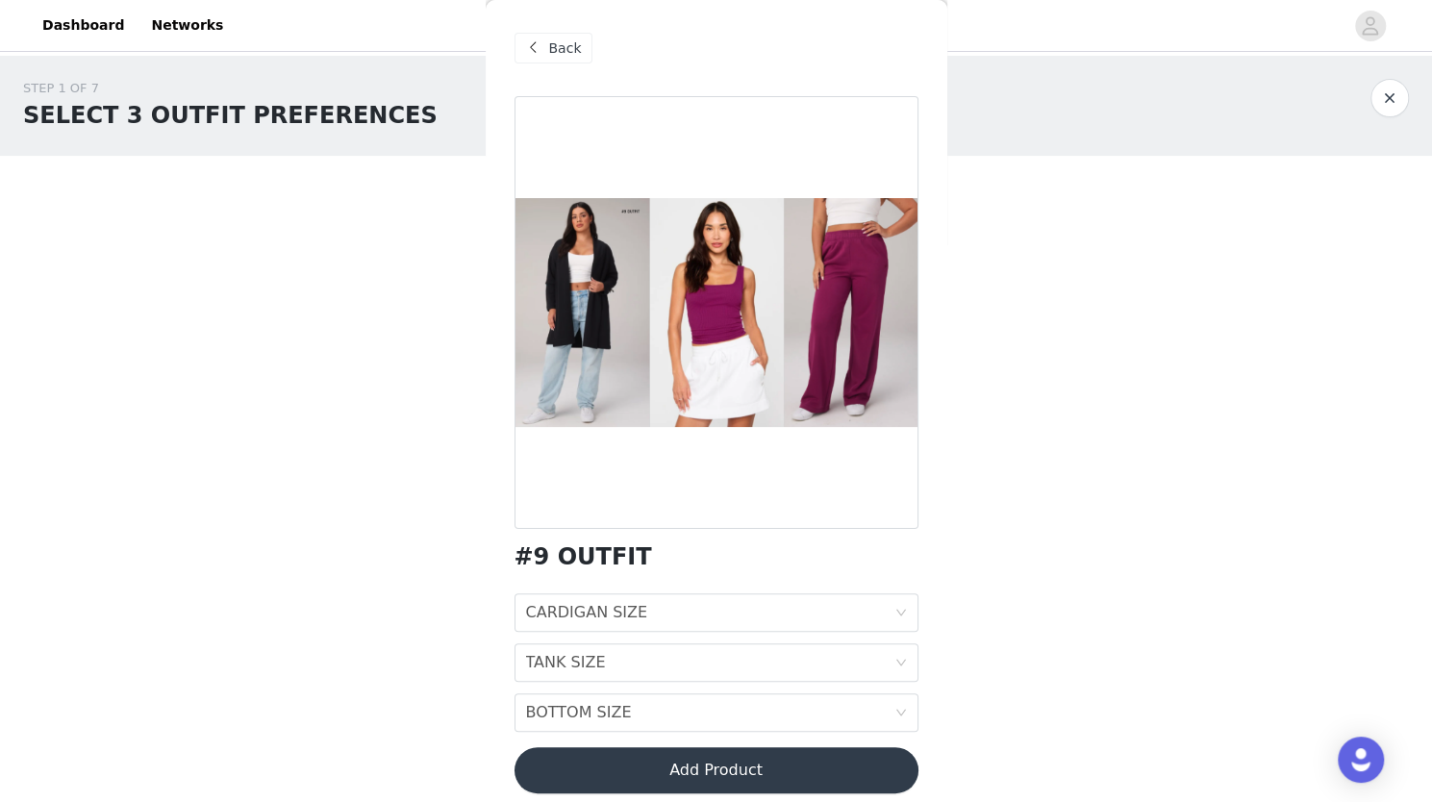
scroll to position [14, 0]
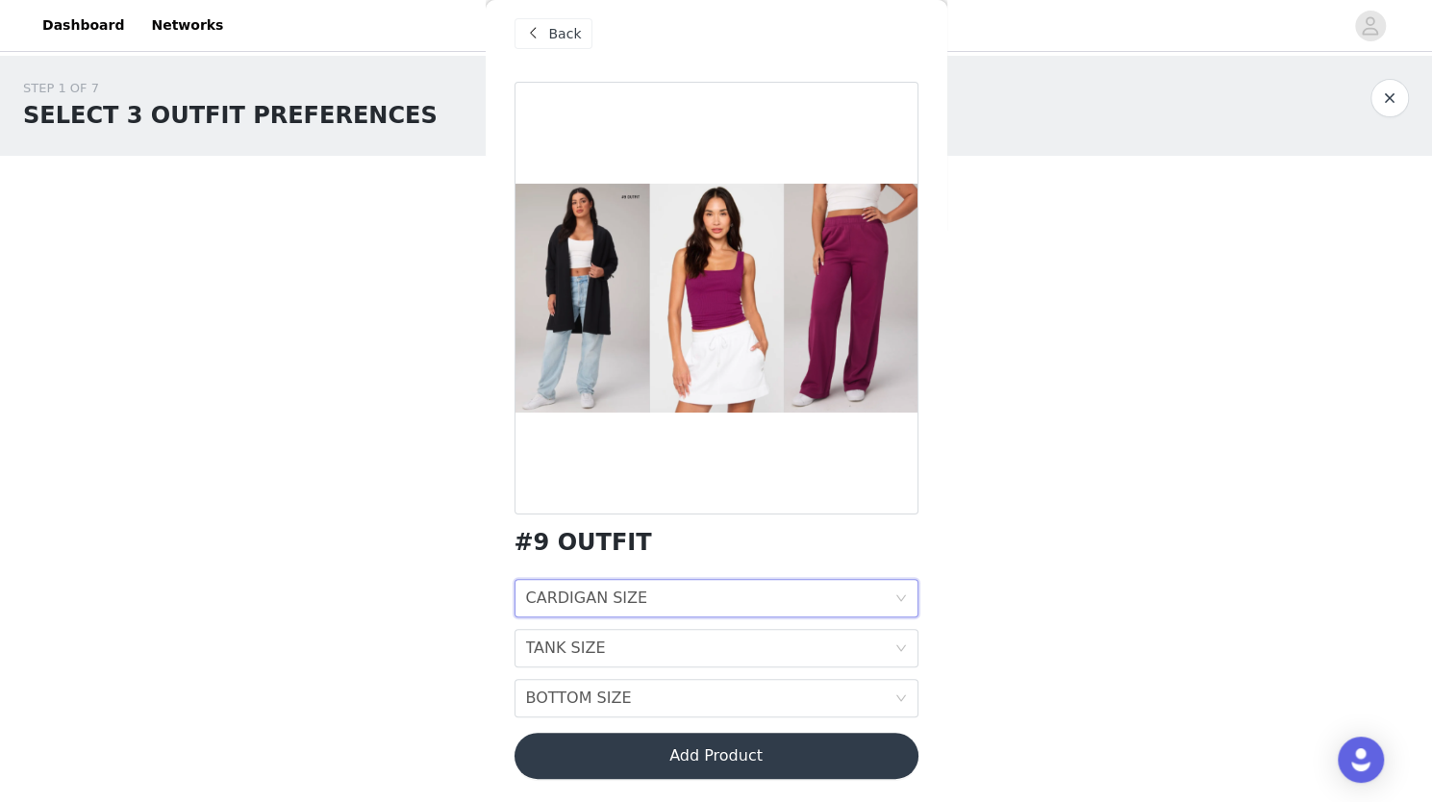
click at [594, 602] on div "CARDIGAN SIZE" at bounding box center [587, 598] width 122 height 37
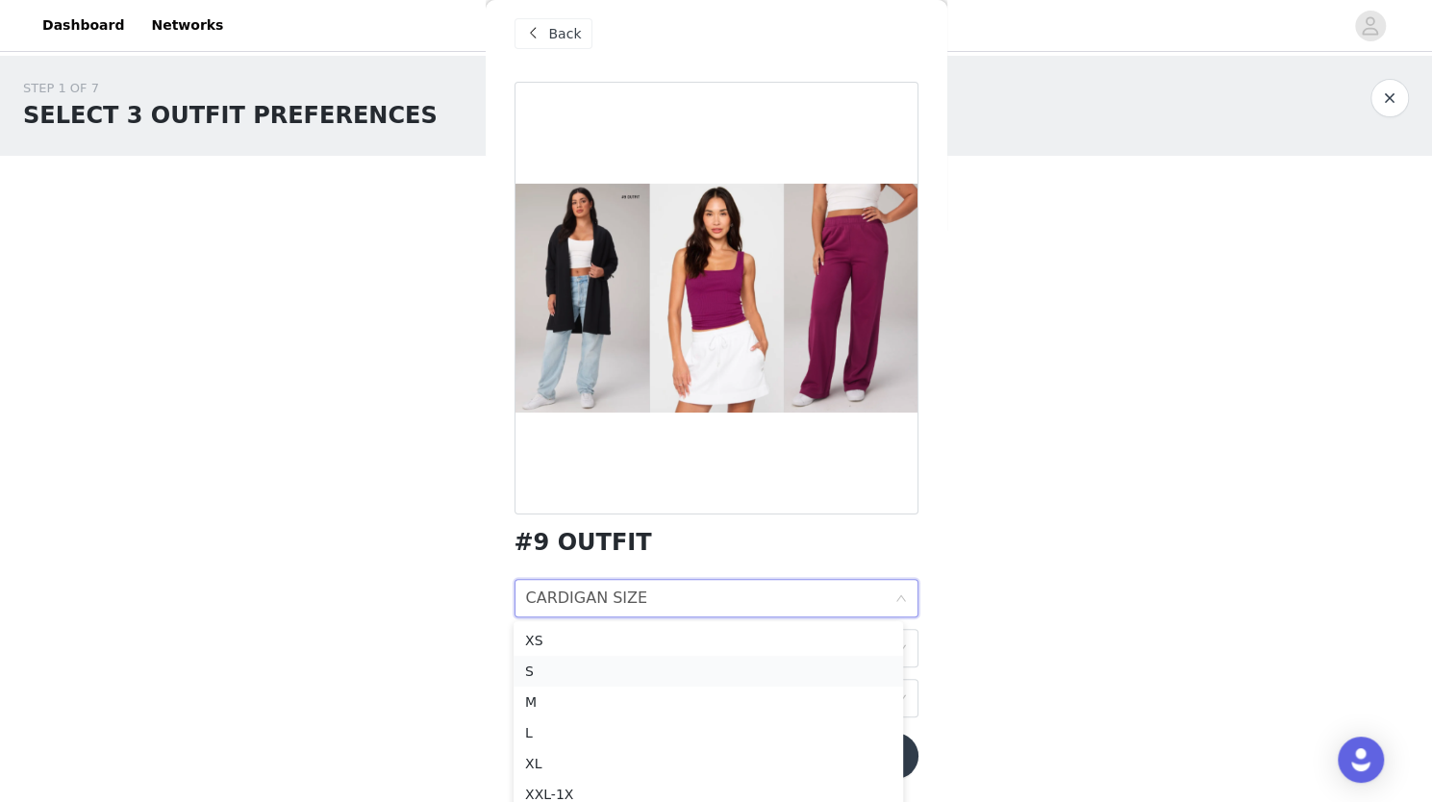
click at [548, 674] on div "S" at bounding box center [708, 671] width 366 height 21
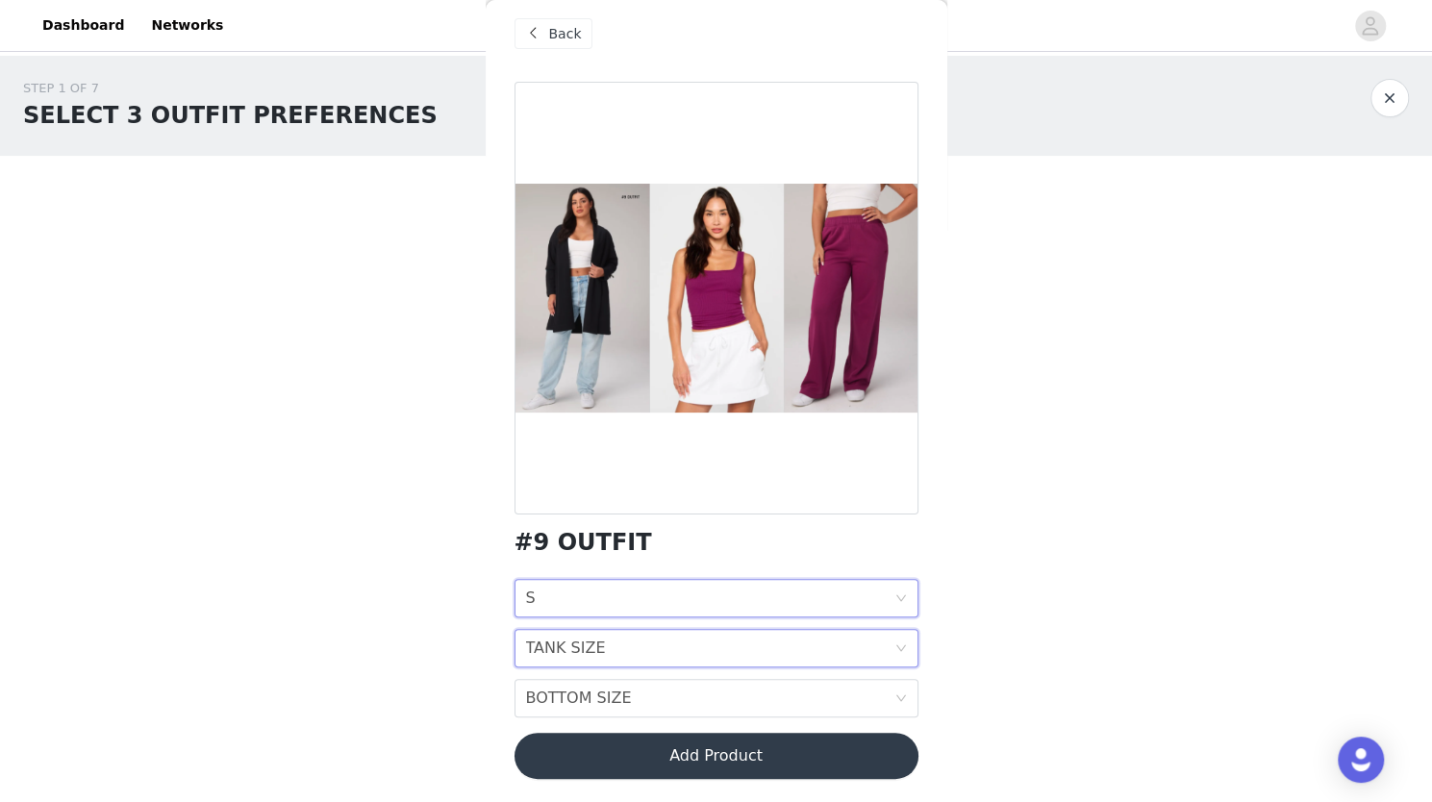
click at [585, 643] on div "TANK SIZE" at bounding box center [566, 648] width 80 height 37
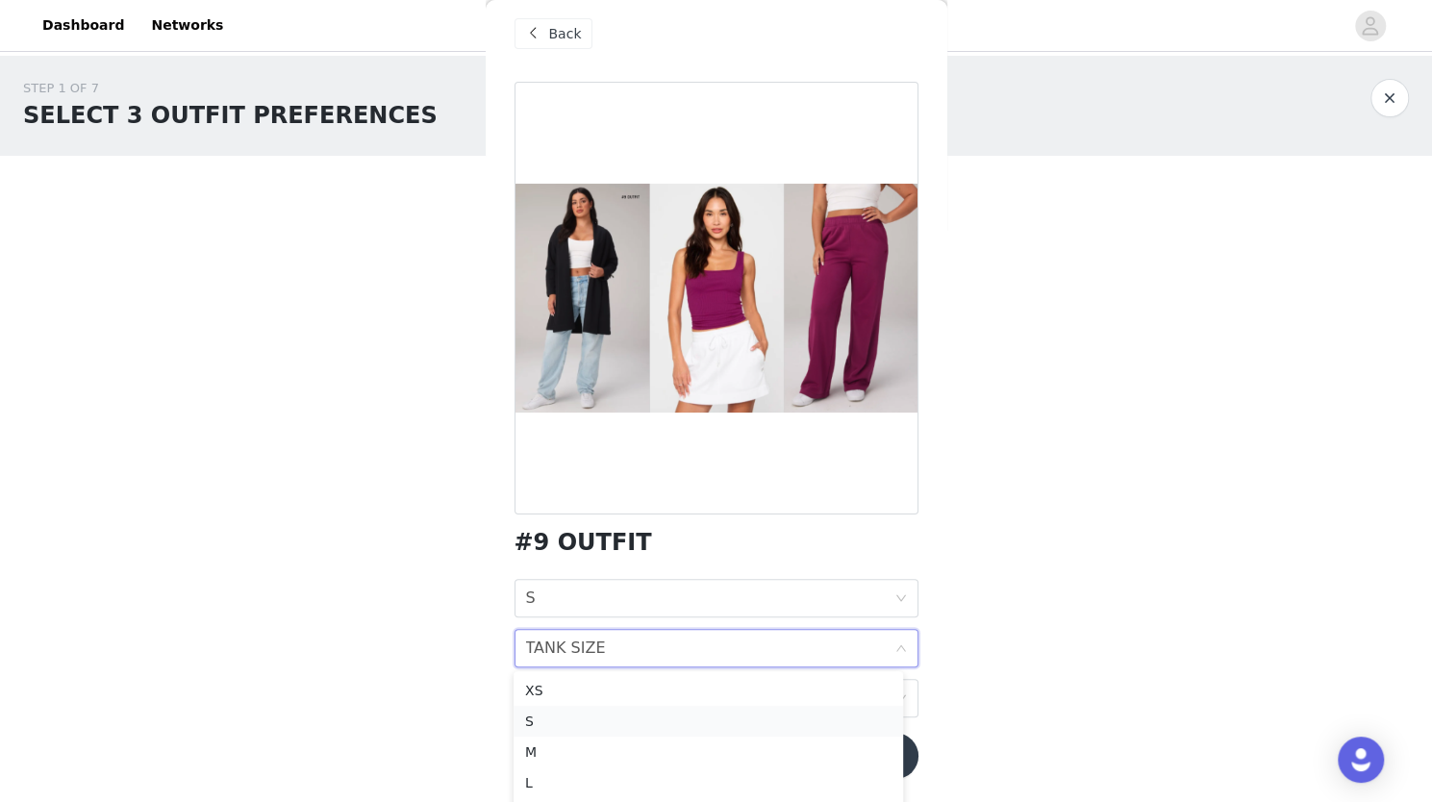
click at [552, 723] on div "S" at bounding box center [708, 721] width 366 height 21
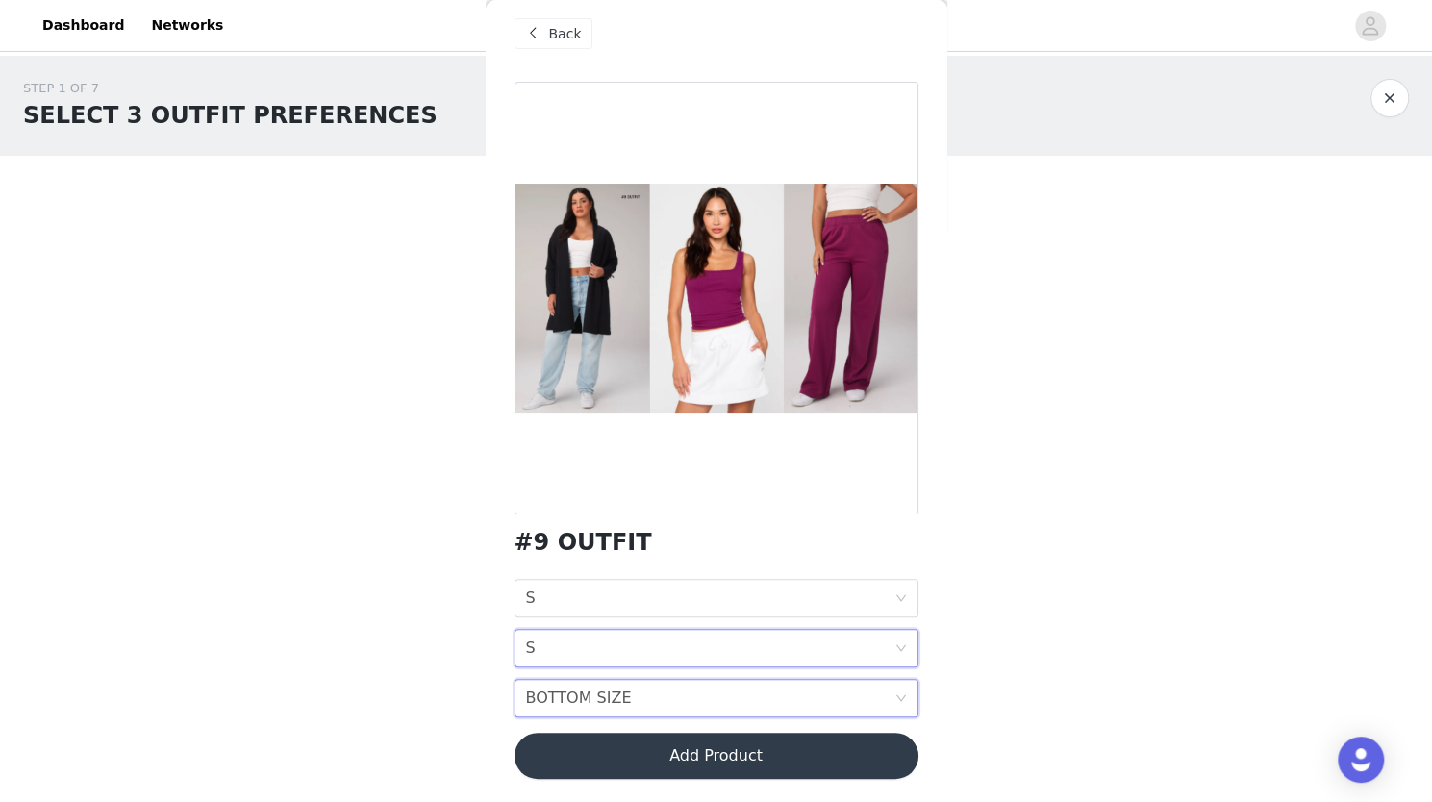
click at [552, 694] on div "BOTTOM SIZE" at bounding box center [579, 698] width 106 height 37
click at [542, 503] on div "S" at bounding box center [708, 501] width 366 height 21
click at [625, 744] on button "Add Product" at bounding box center [717, 756] width 404 height 46
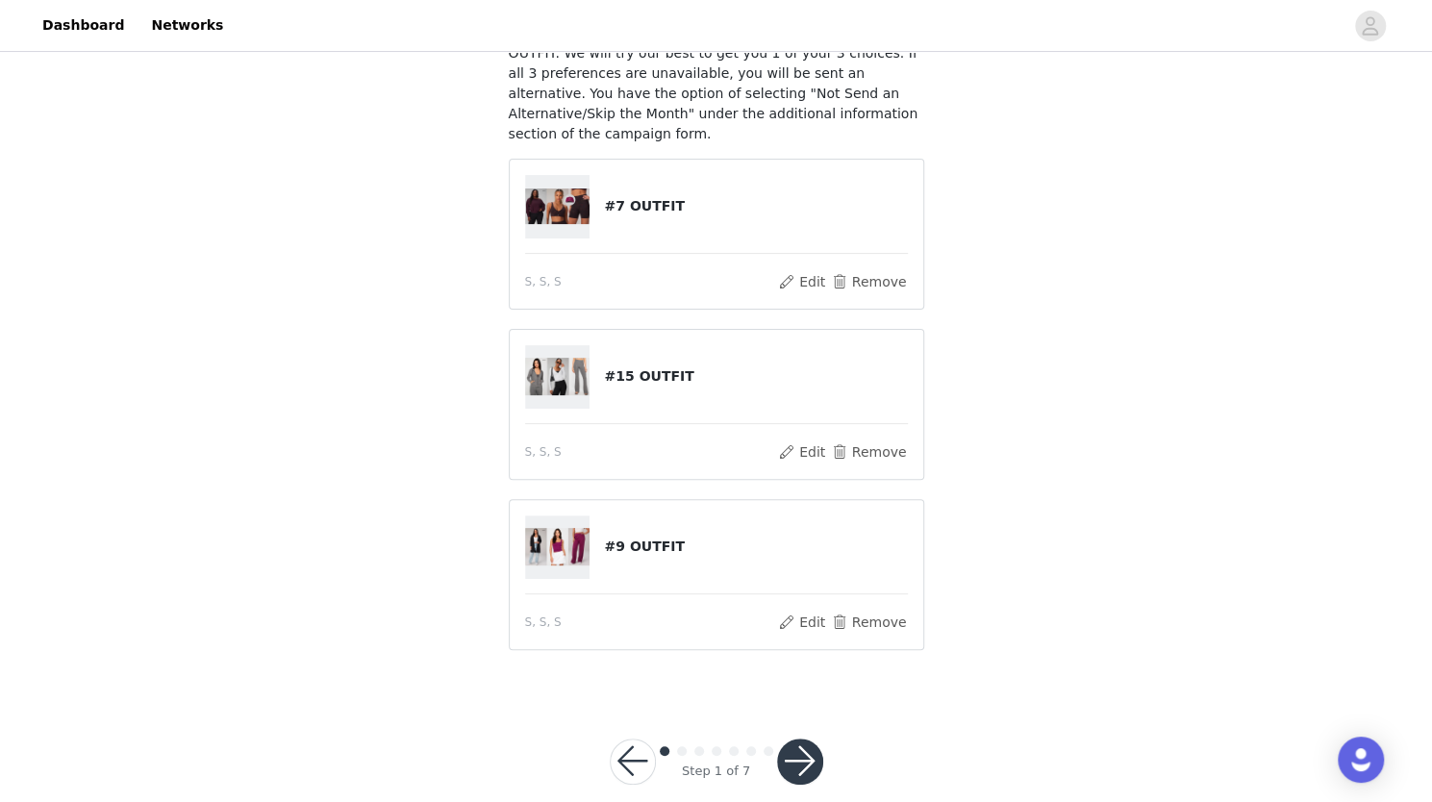
scroll to position [162, 0]
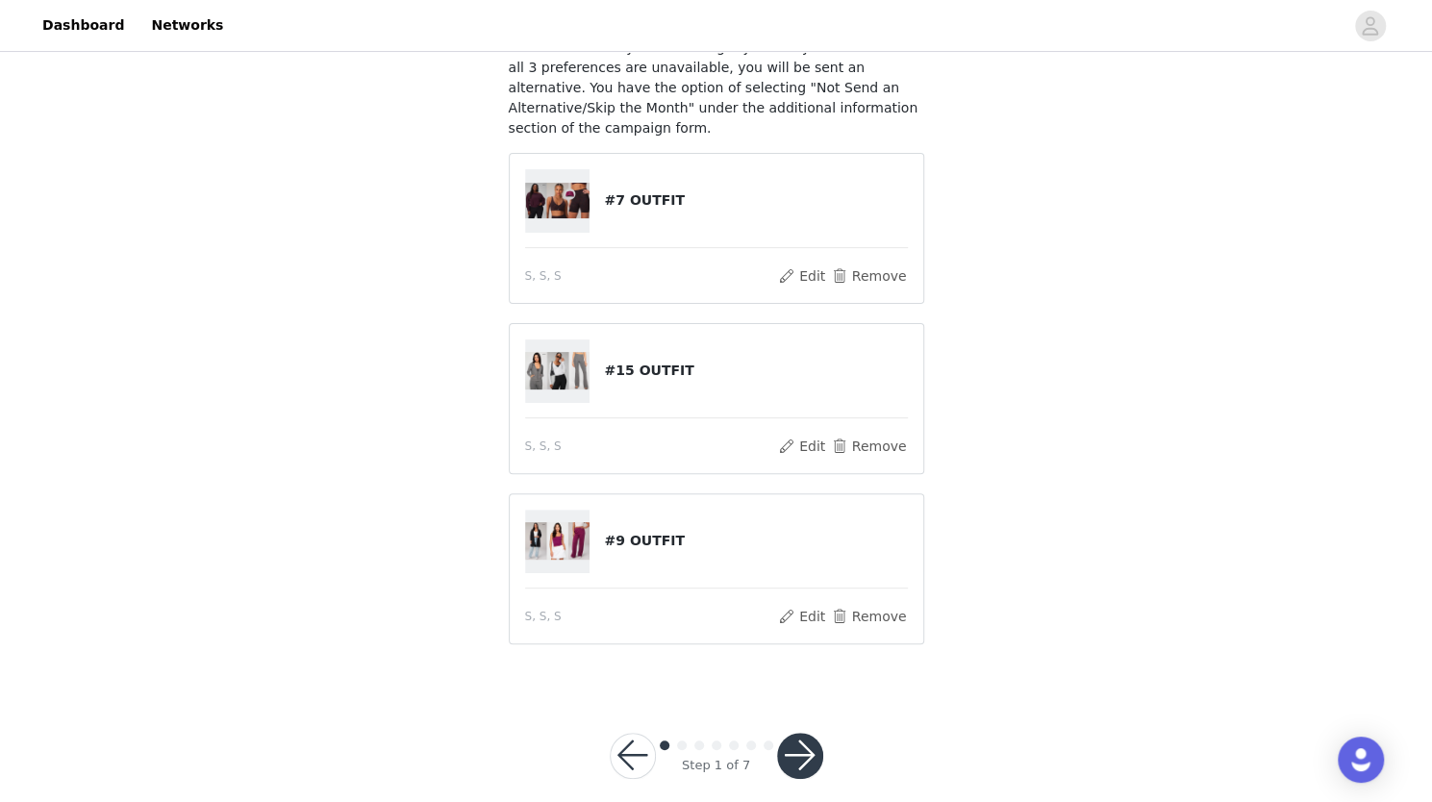
click at [806, 737] on button "button" at bounding box center [800, 756] width 46 height 46
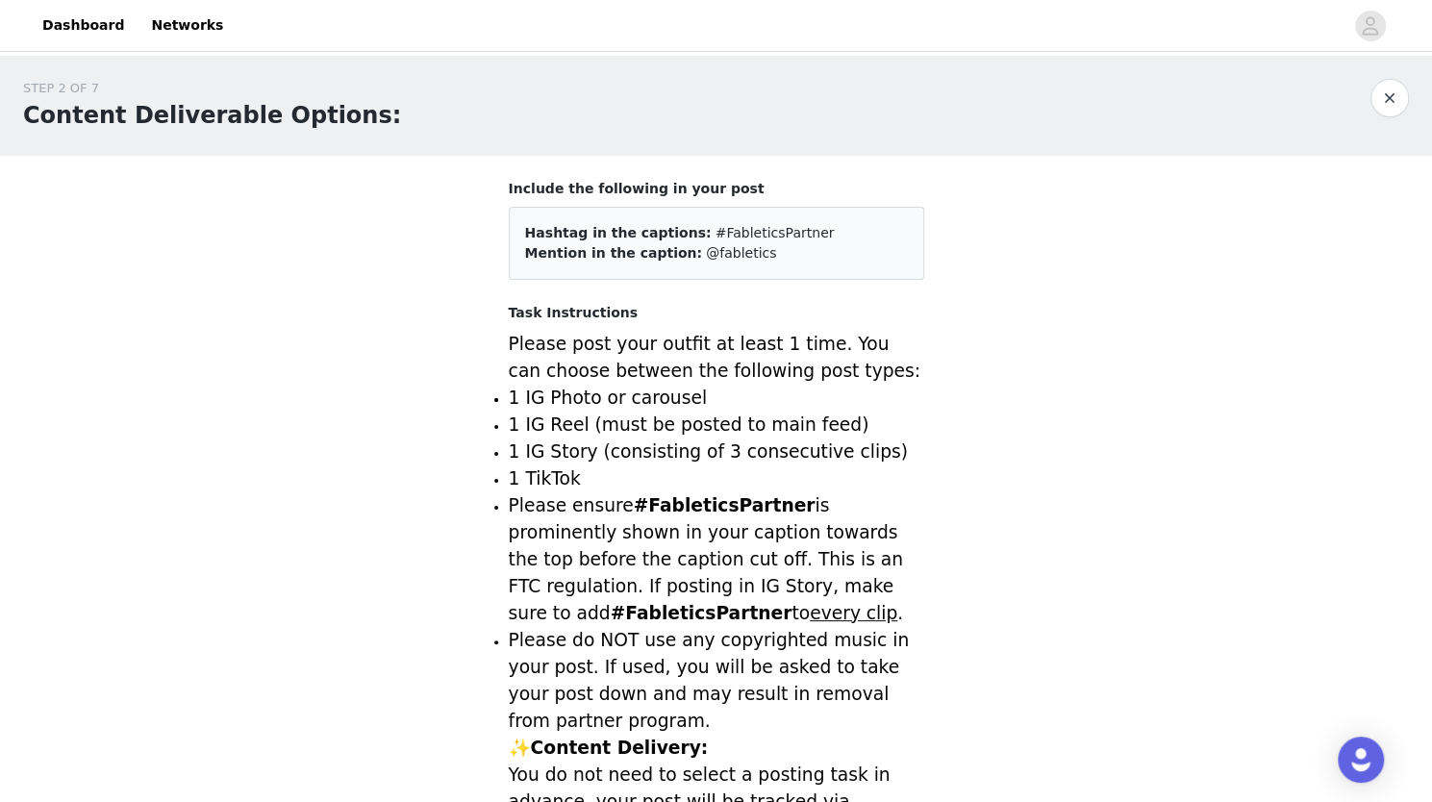
scroll to position [831, 0]
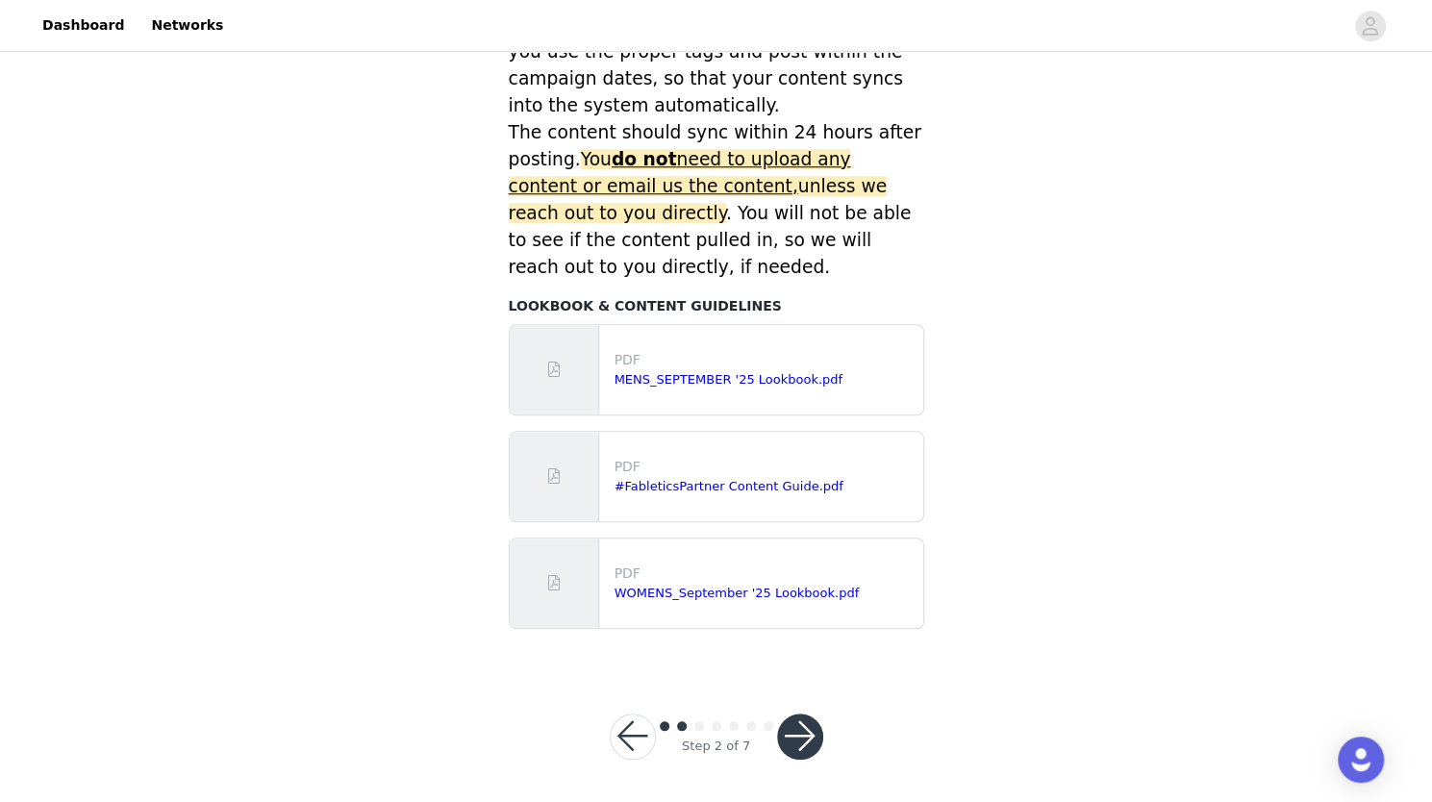
click at [796, 720] on button "button" at bounding box center [800, 737] width 46 height 46
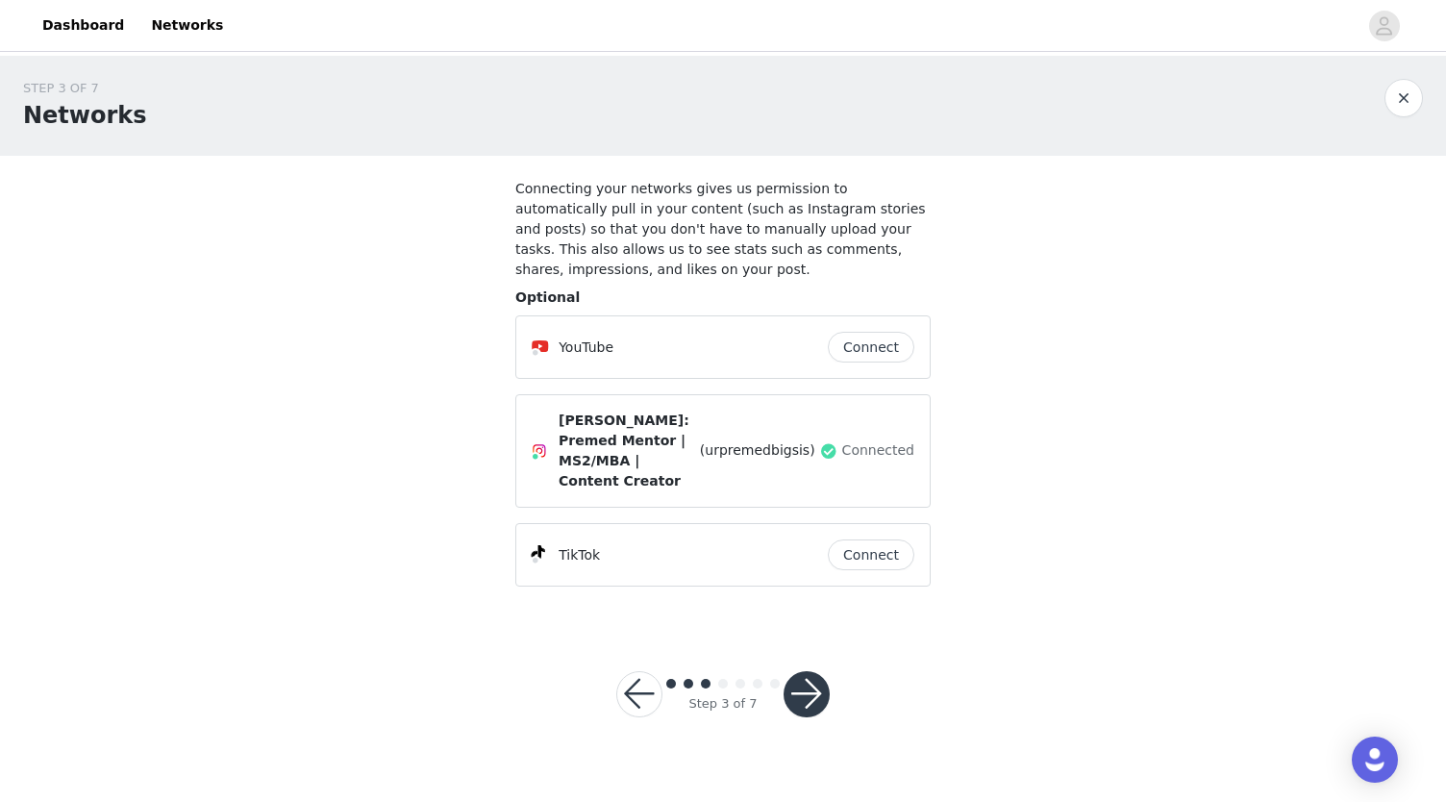
click at [816, 671] on button "button" at bounding box center [807, 694] width 46 height 46
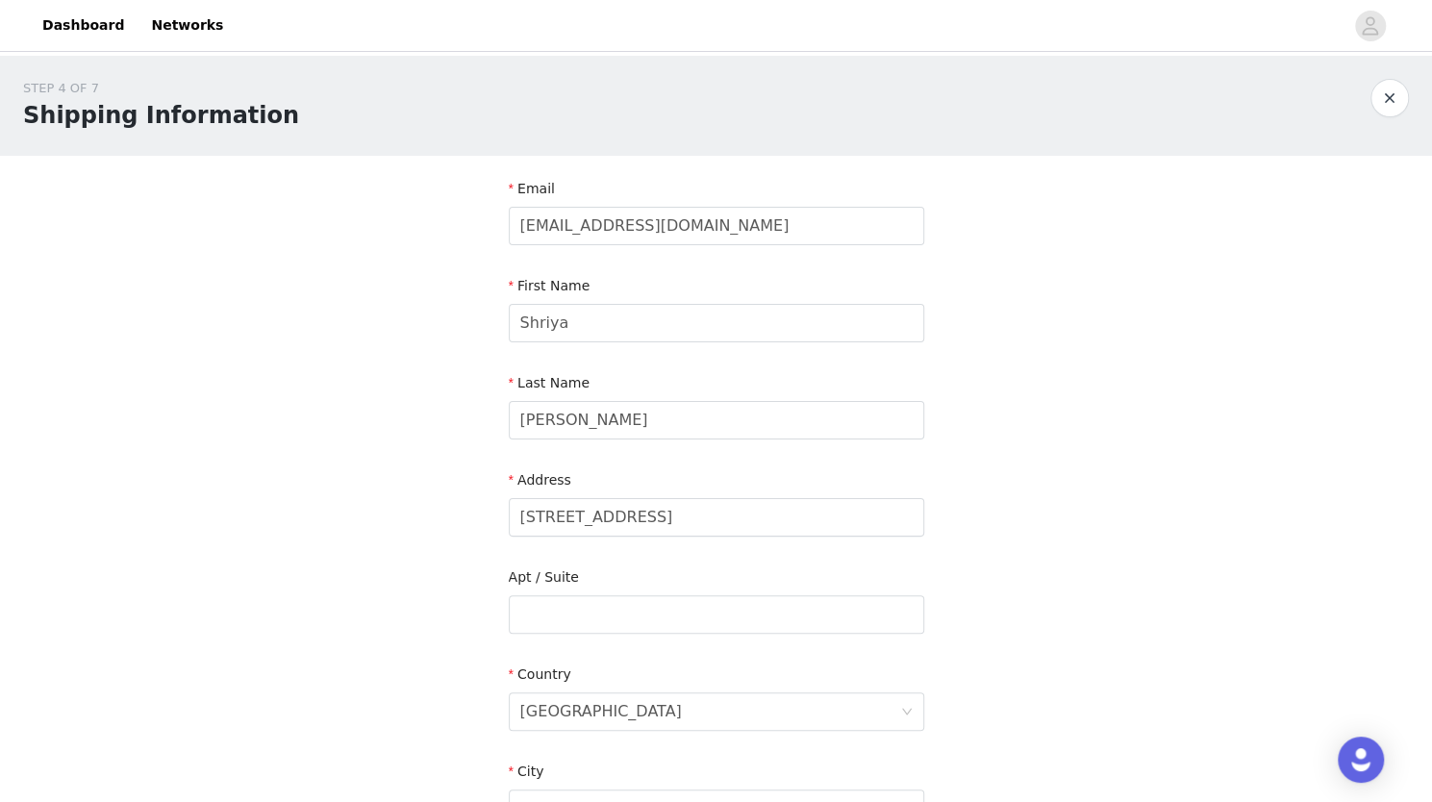
scroll to position [509, 0]
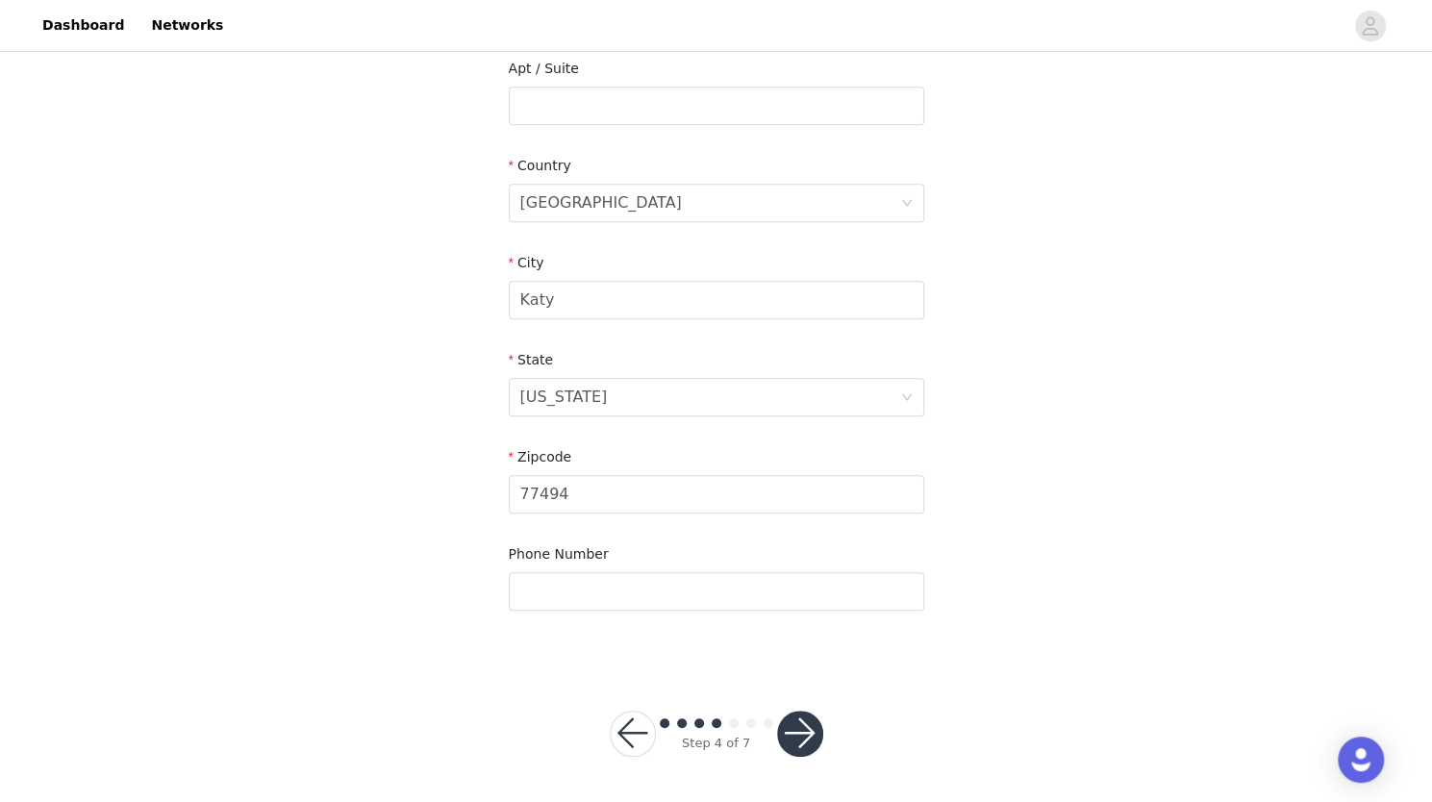
click at [799, 731] on button "button" at bounding box center [800, 734] width 46 height 46
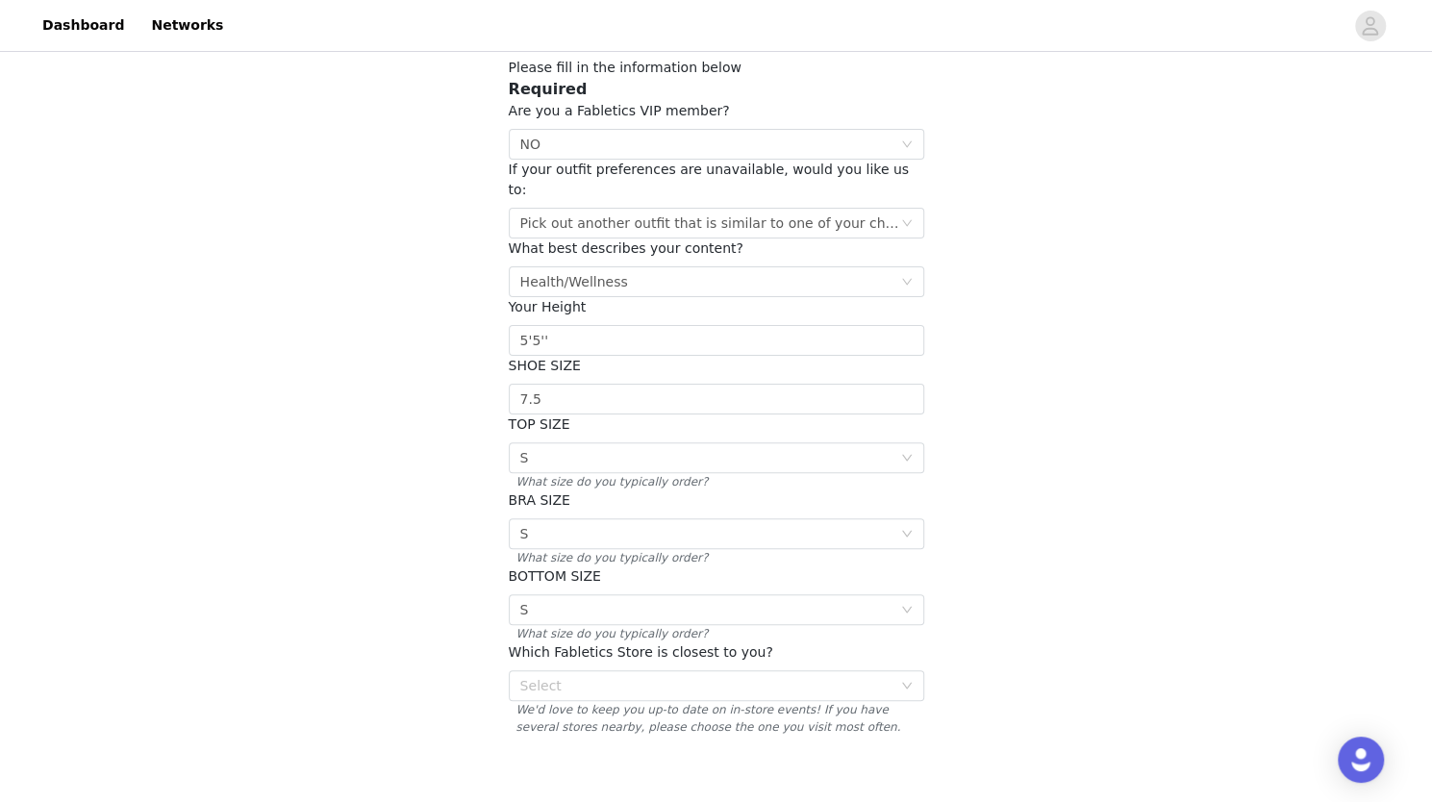
scroll to position [233, 0]
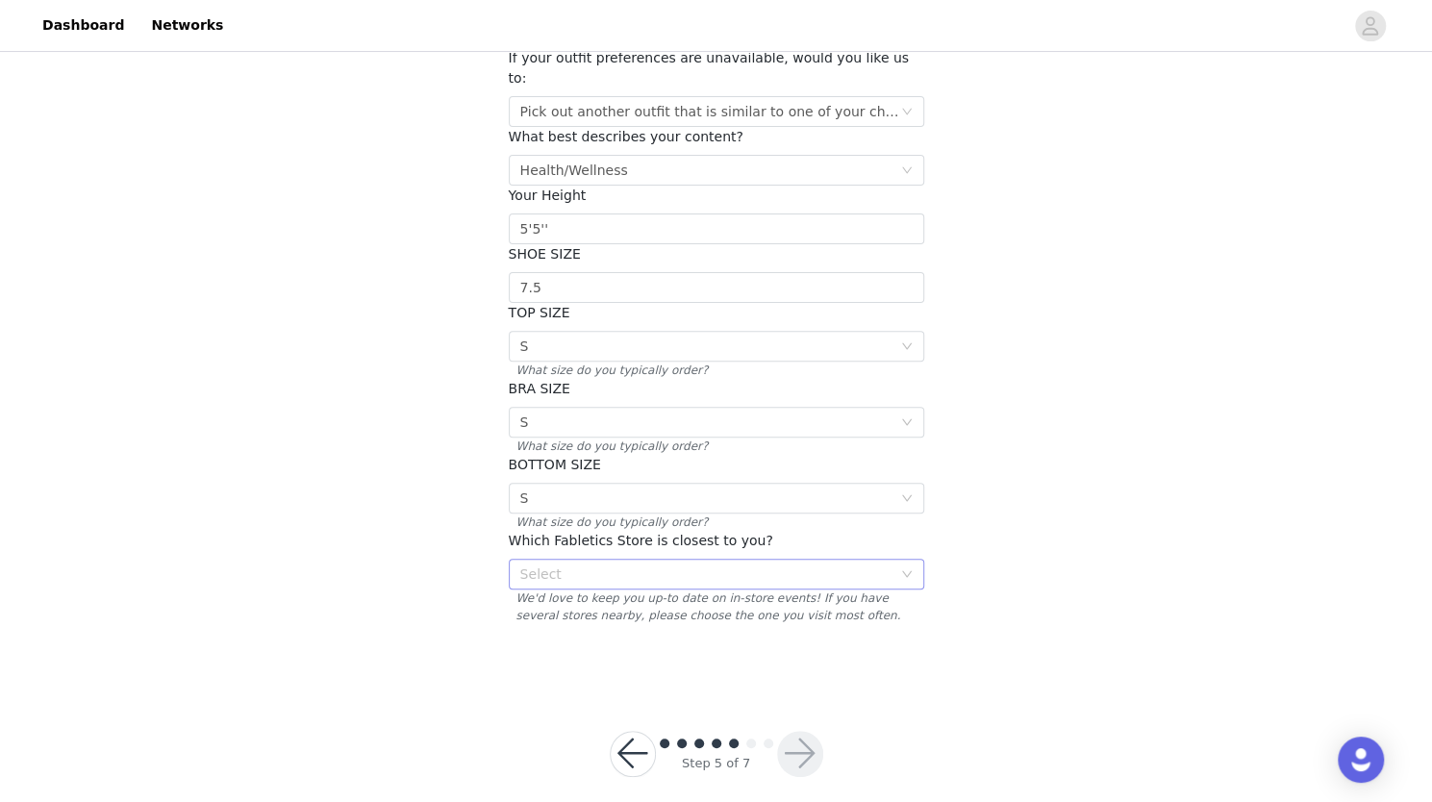
click at [758, 565] on div "Select" at bounding box center [705, 574] width 371 height 19
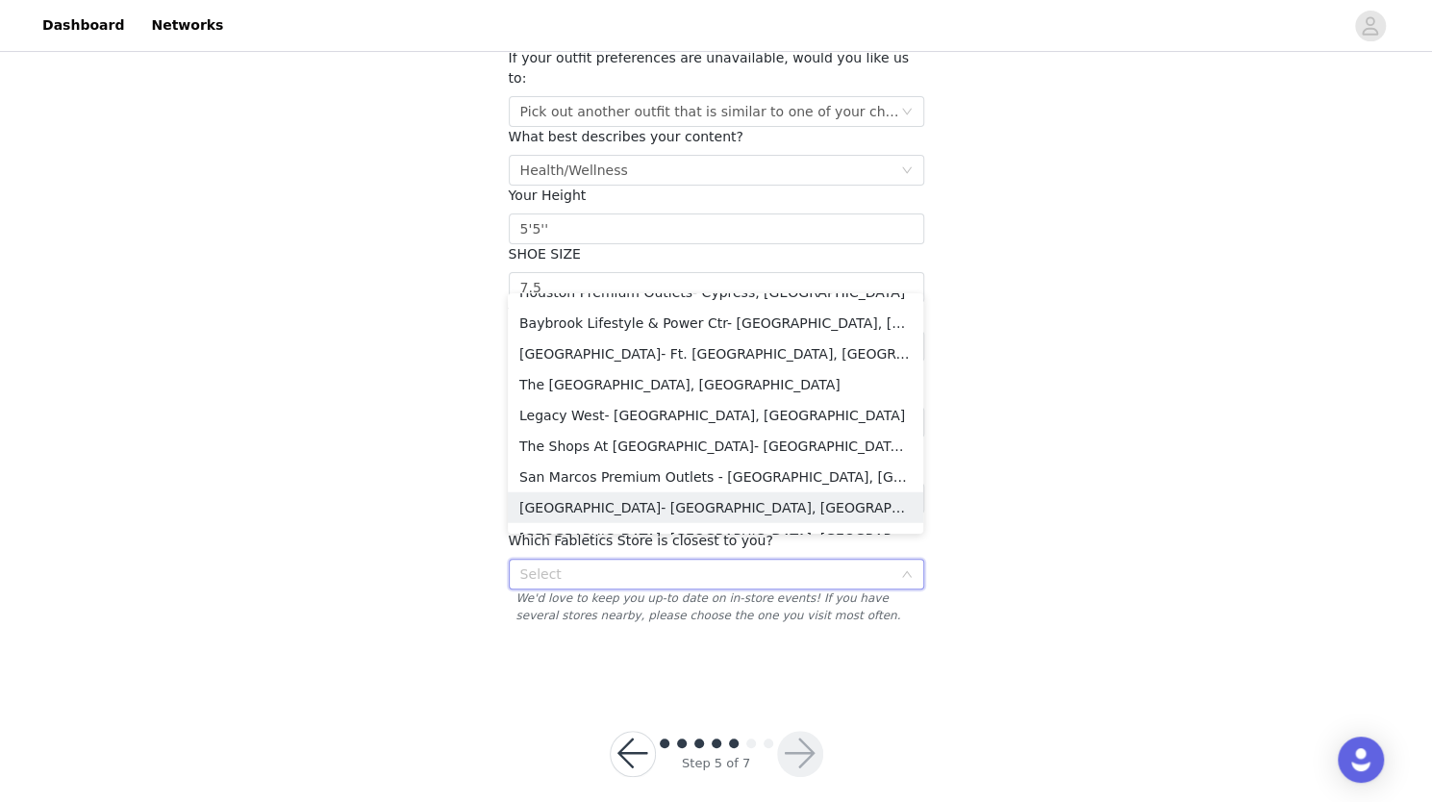
scroll to position [2856, 0]
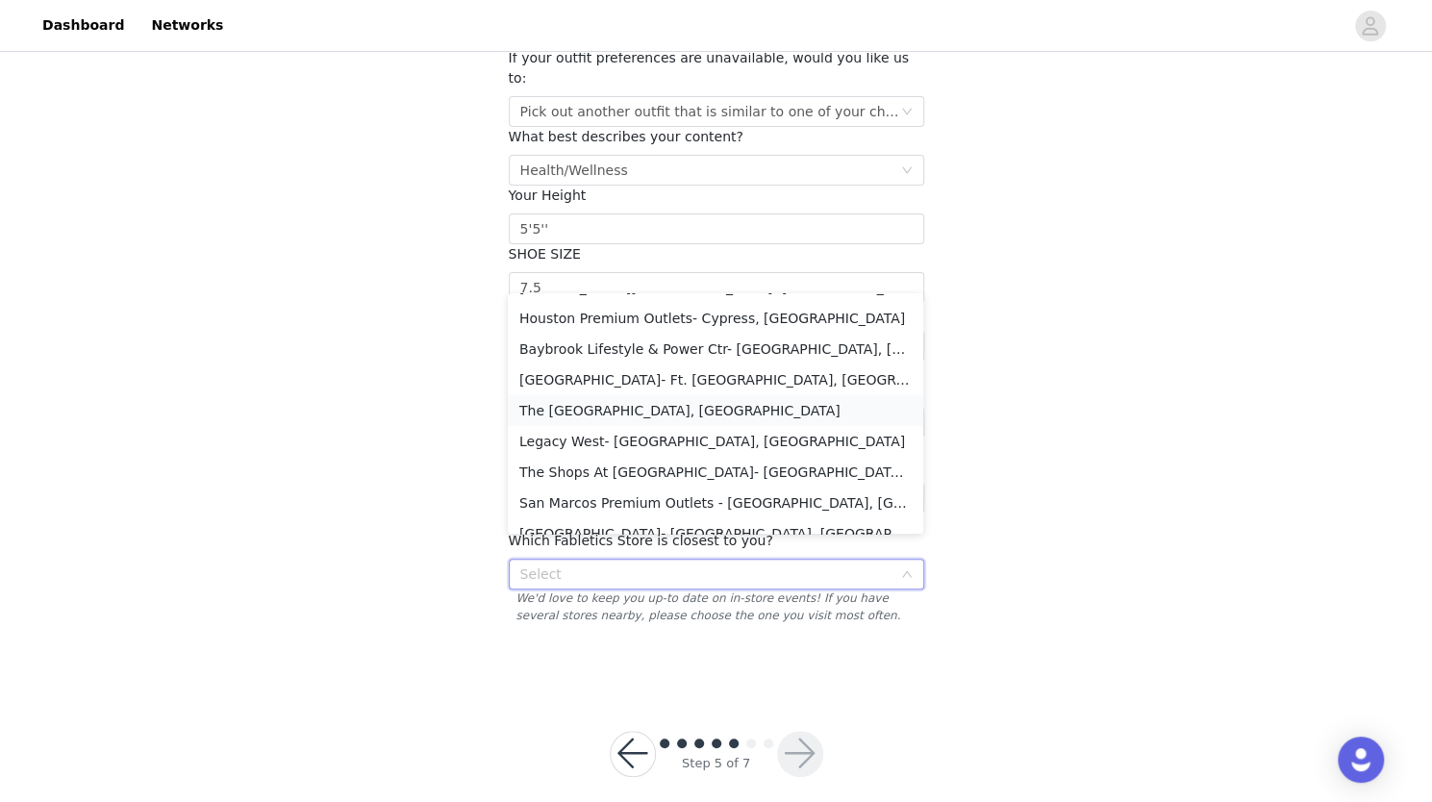
click at [646, 414] on li "The [GEOGRAPHIC_DATA], [GEOGRAPHIC_DATA]" at bounding box center [715, 410] width 415 height 31
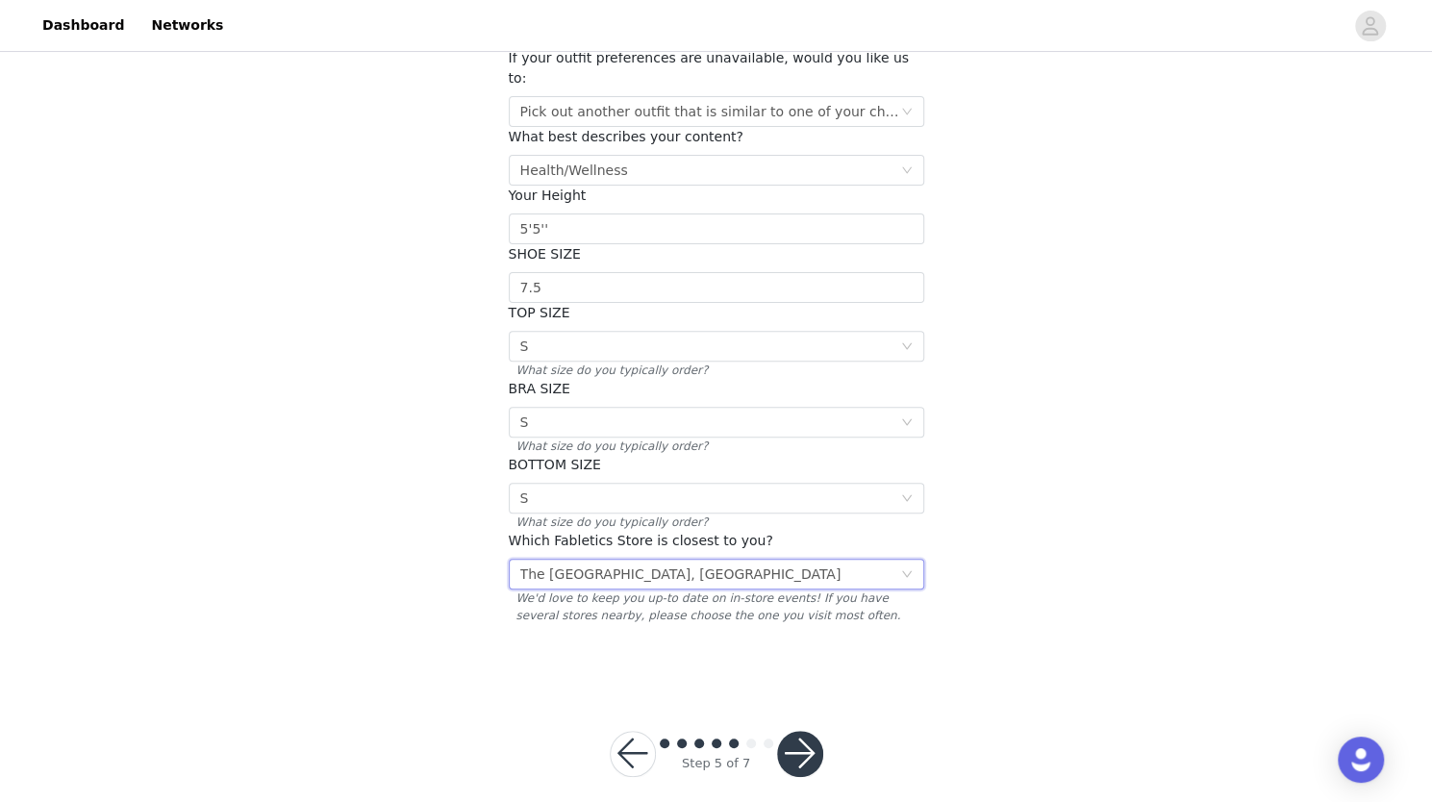
click at [810, 731] on button "button" at bounding box center [800, 754] width 46 height 46
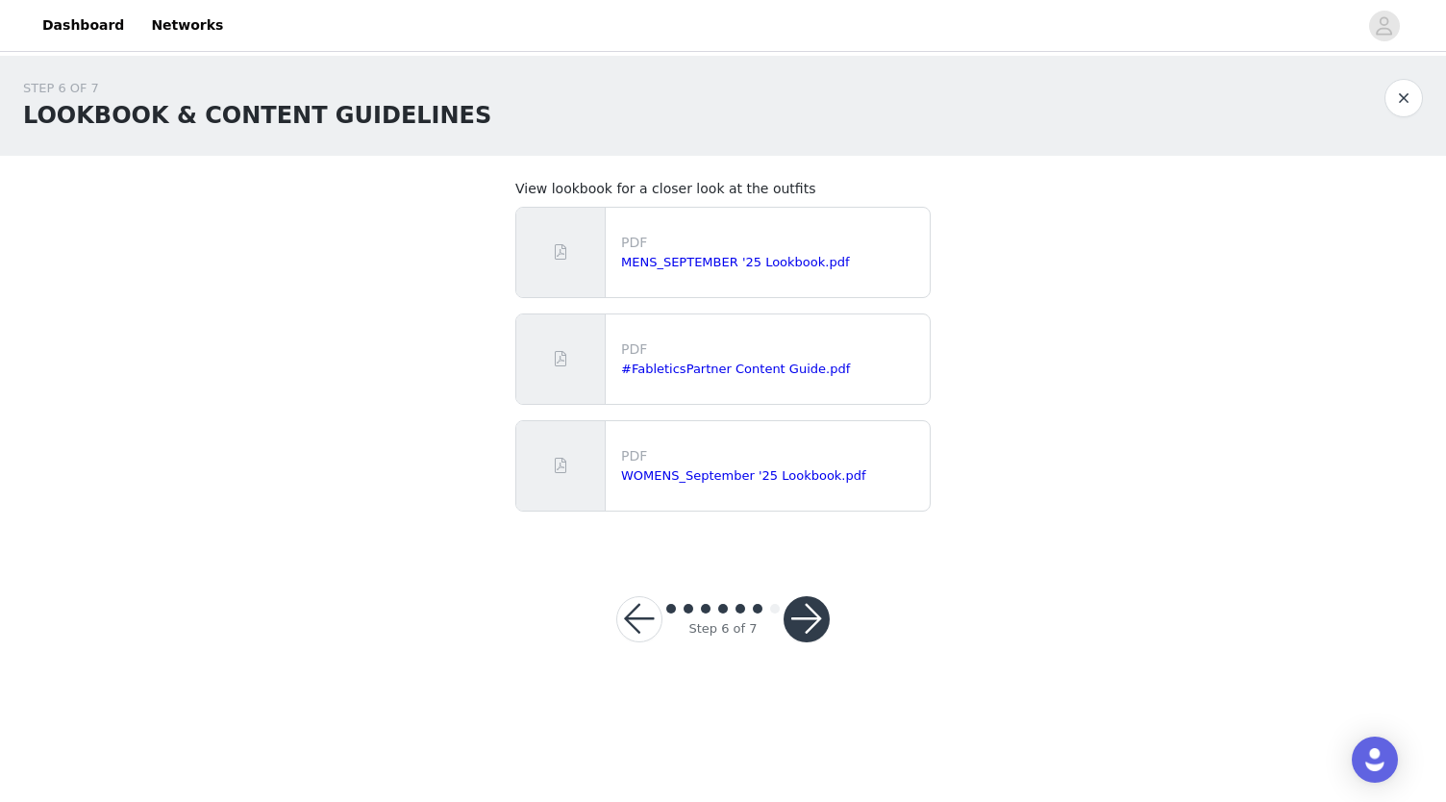
click at [821, 626] on button "button" at bounding box center [807, 619] width 46 height 46
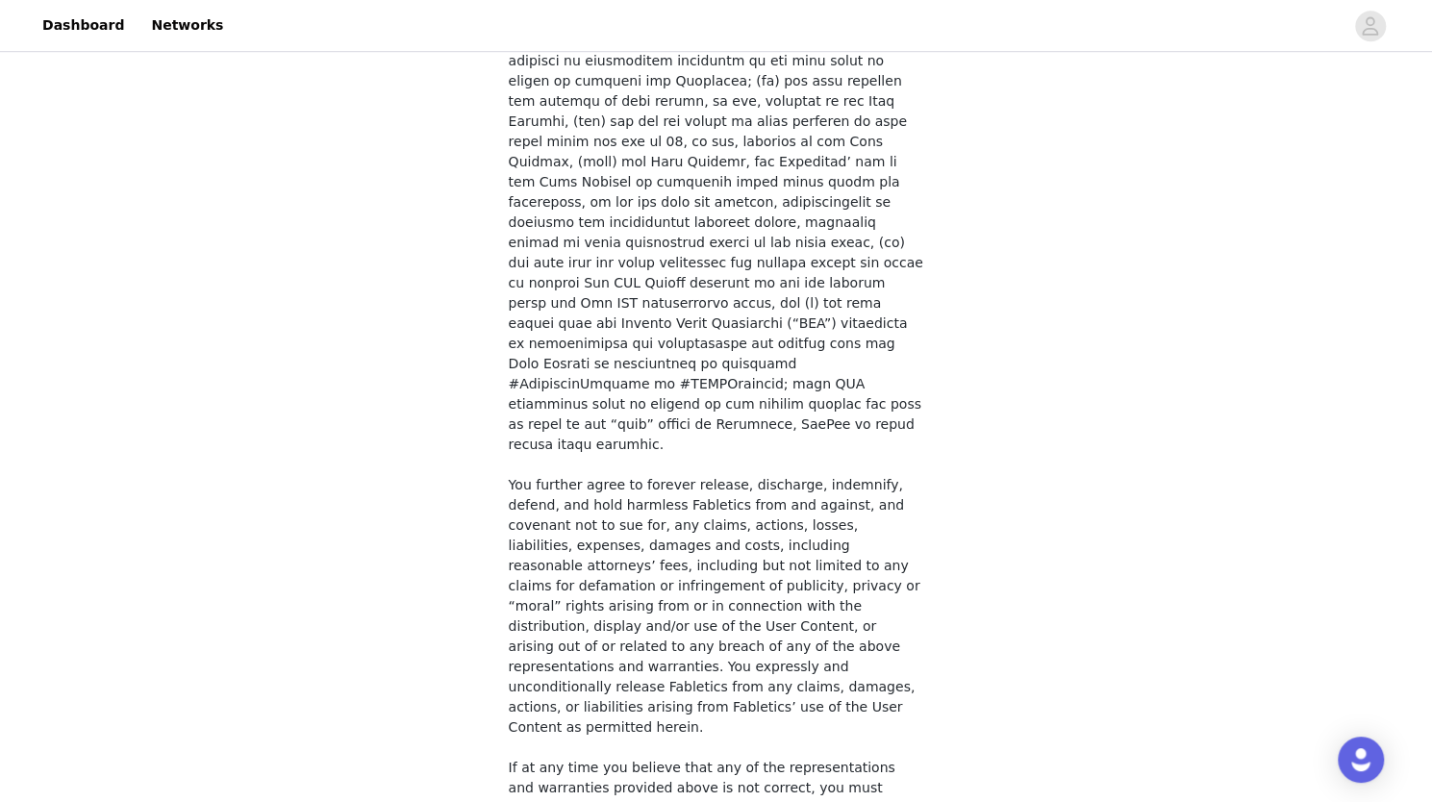
scroll to position [1339, 0]
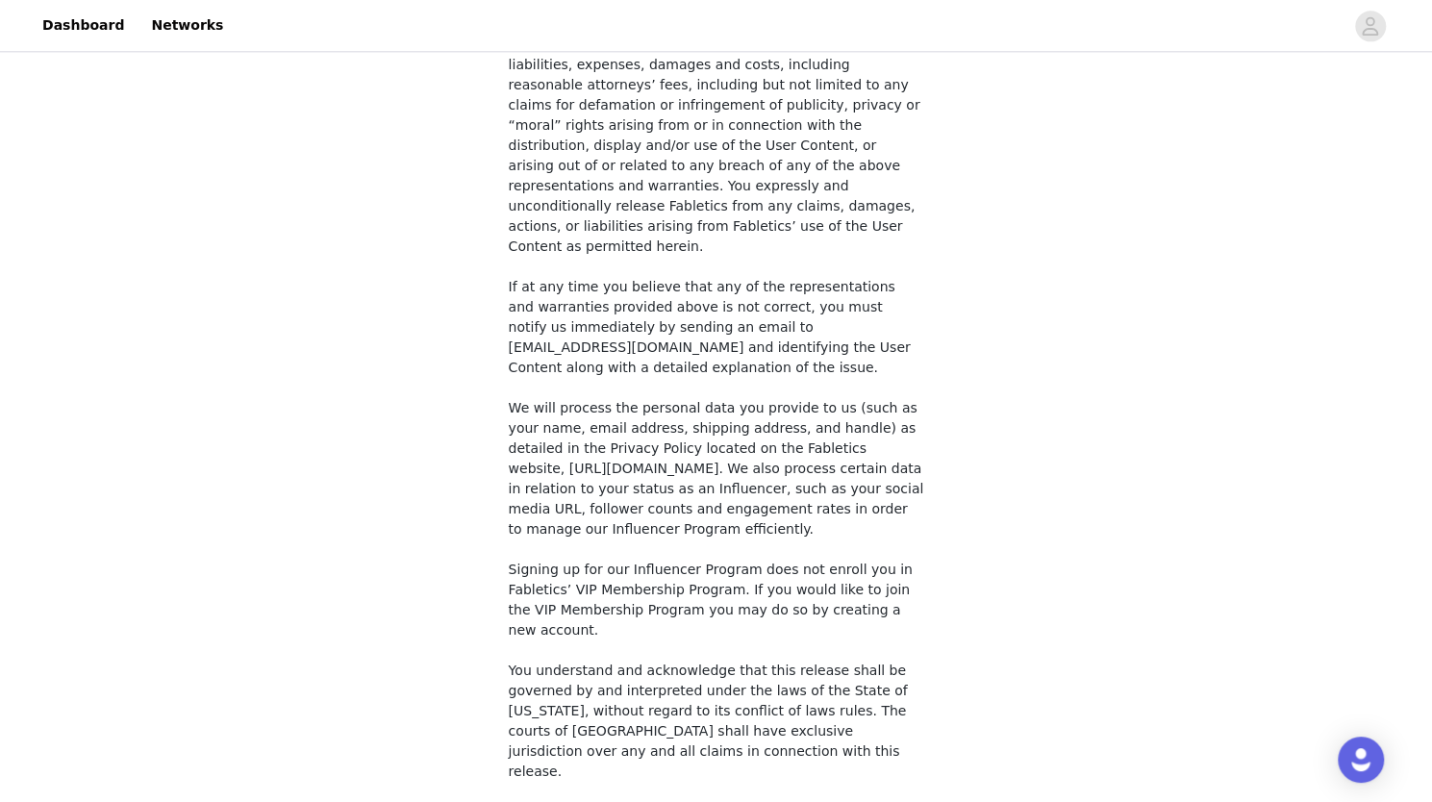
checkbox input "true"
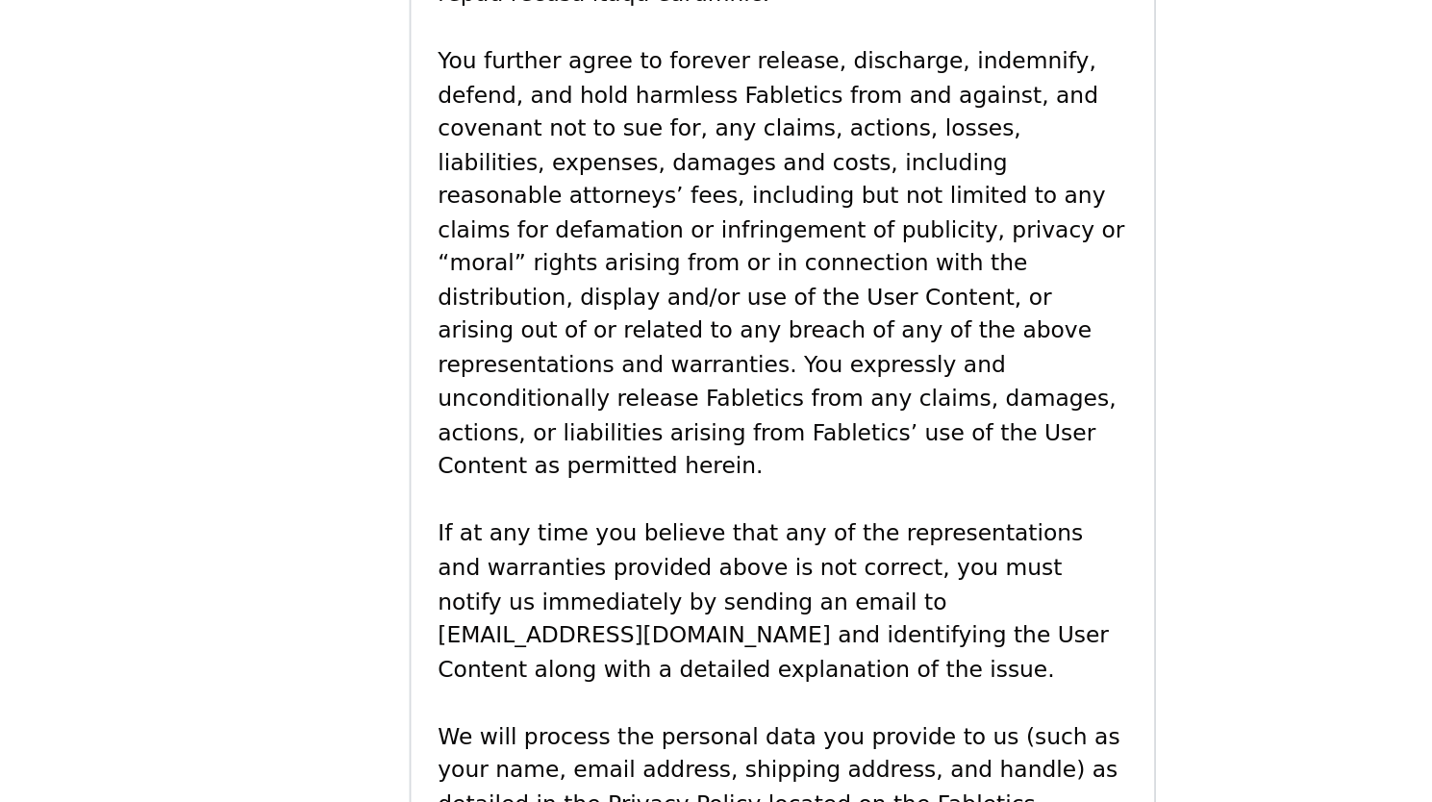
scroll to position [2622, 0]
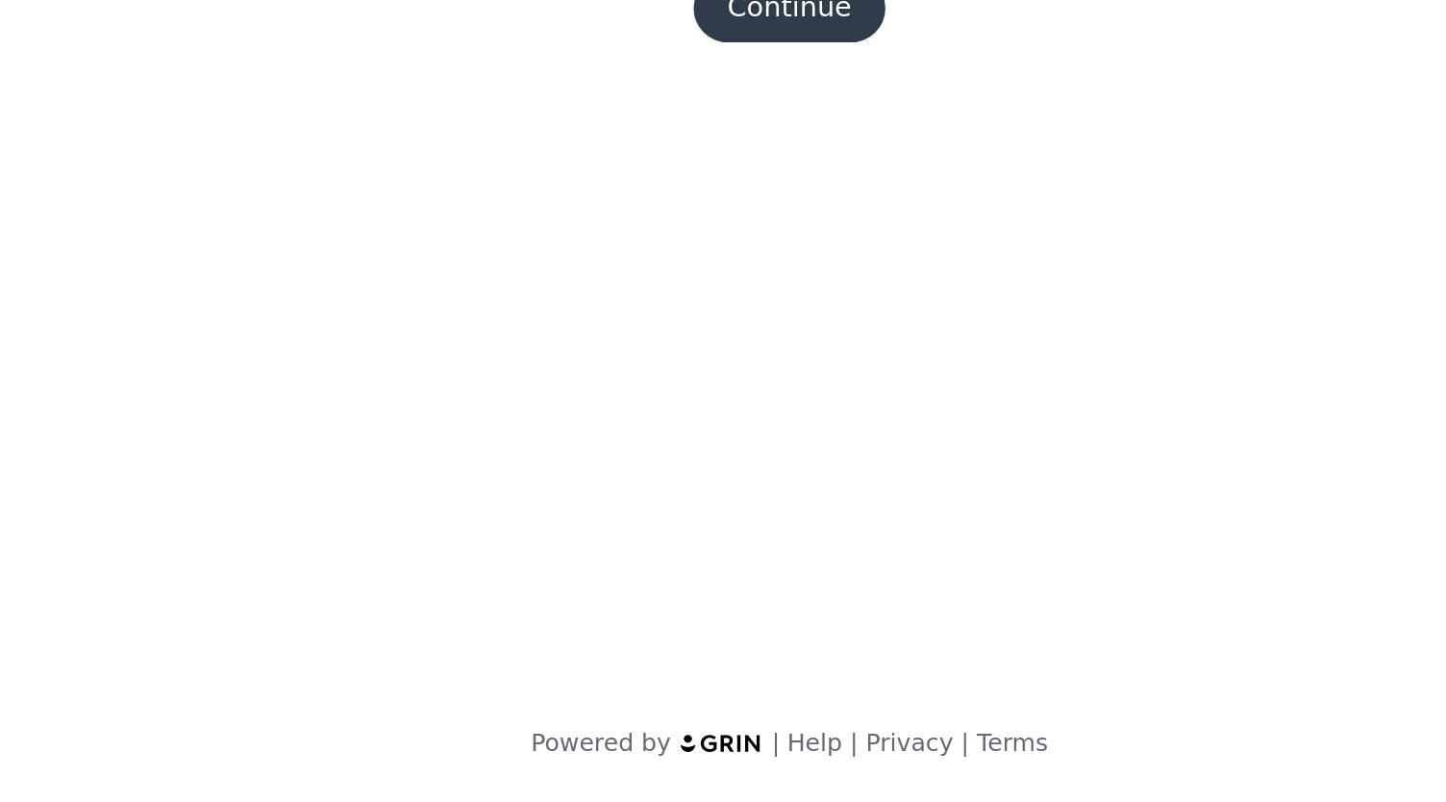
scroll to position [0, 0]
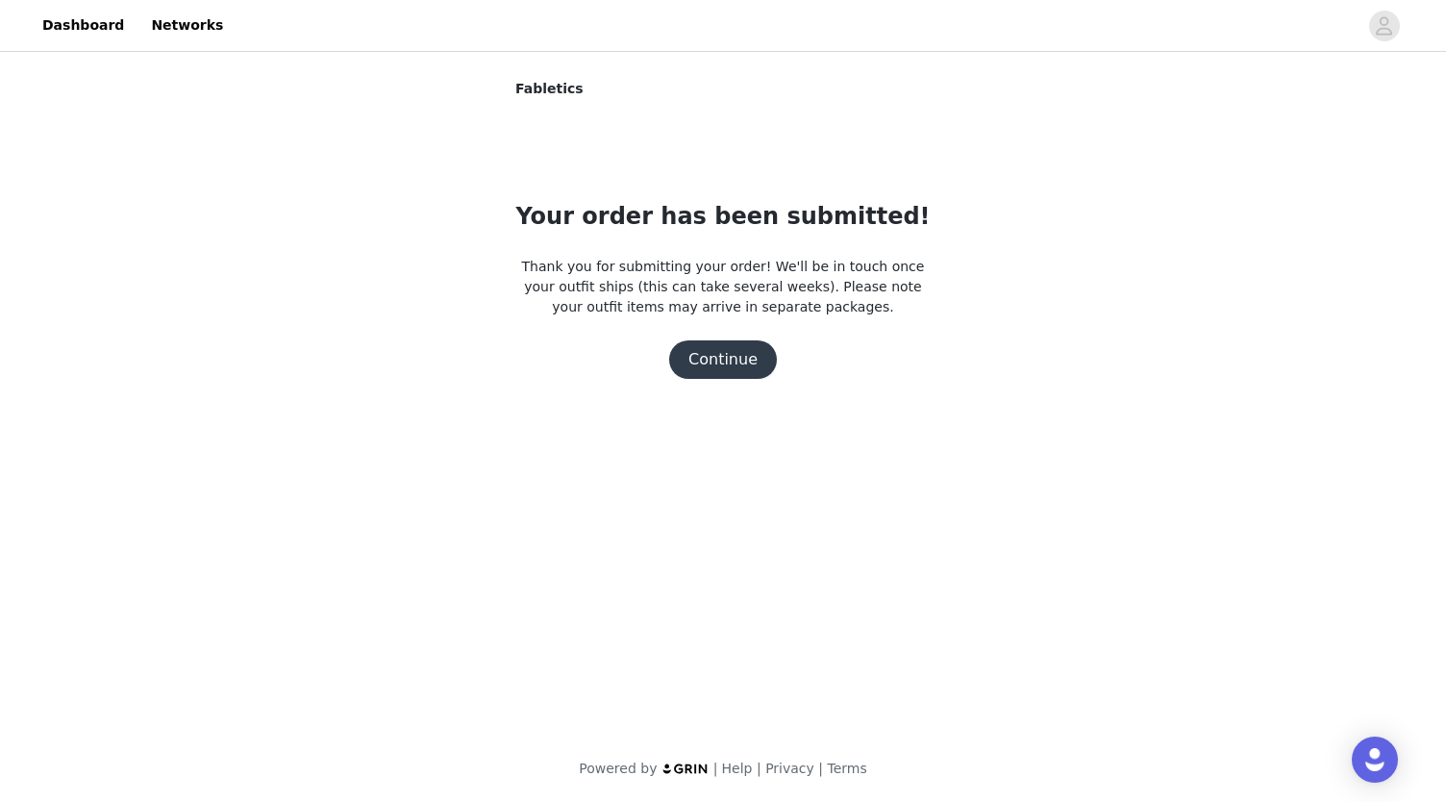
click at [721, 363] on button "Continue" at bounding box center [723, 359] width 108 height 38
